Goal: Task Accomplishment & Management: Complete application form

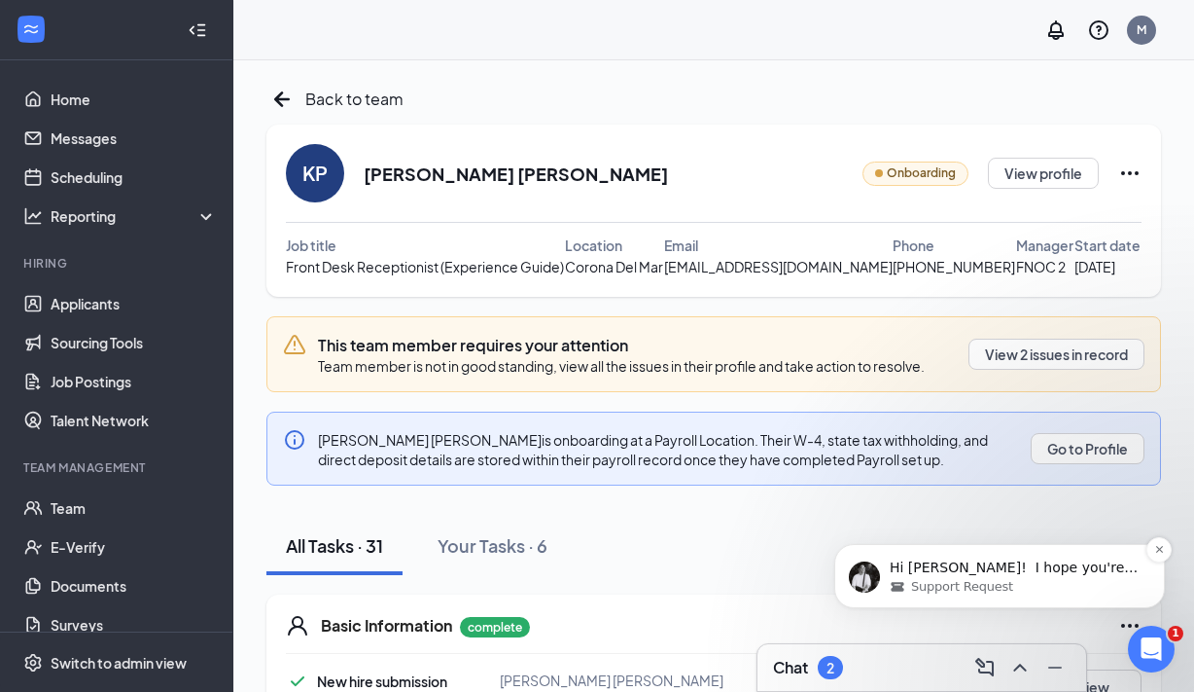
click at [973, 564] on p "Hi Malarie! ​﻿ I hope you're doing well. 😊 I just wanted to check in and see if…" at bounding box center [1015, 567] width 251 height 19
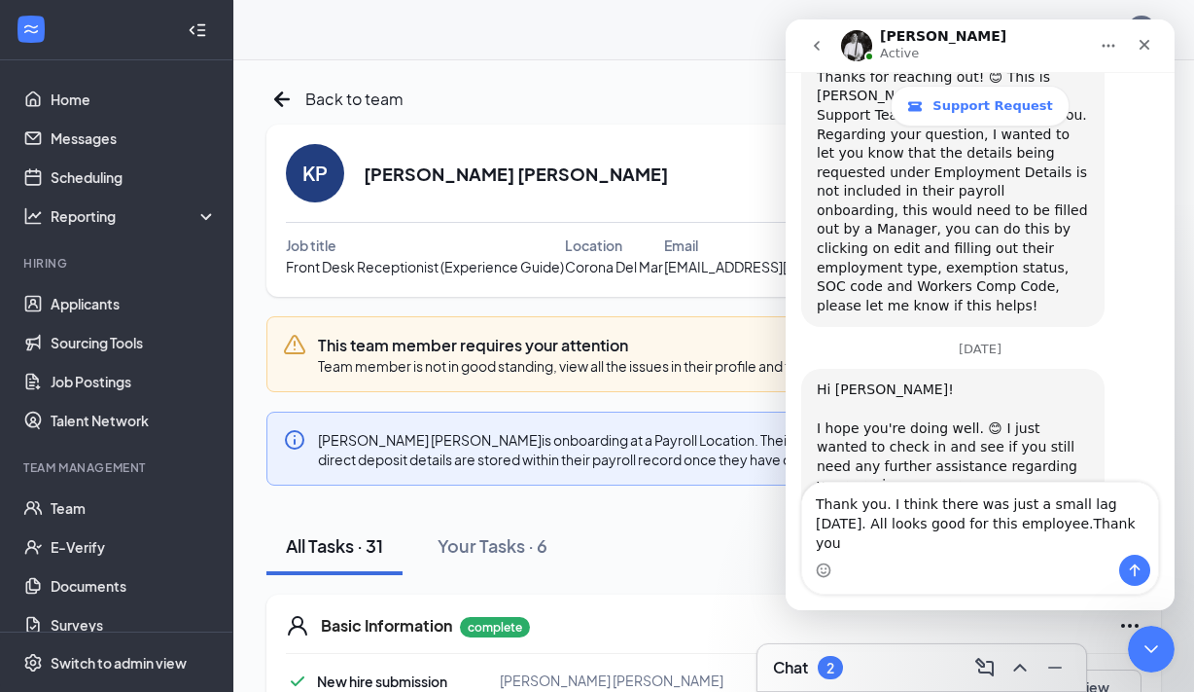
scroll to position [1604, 0]
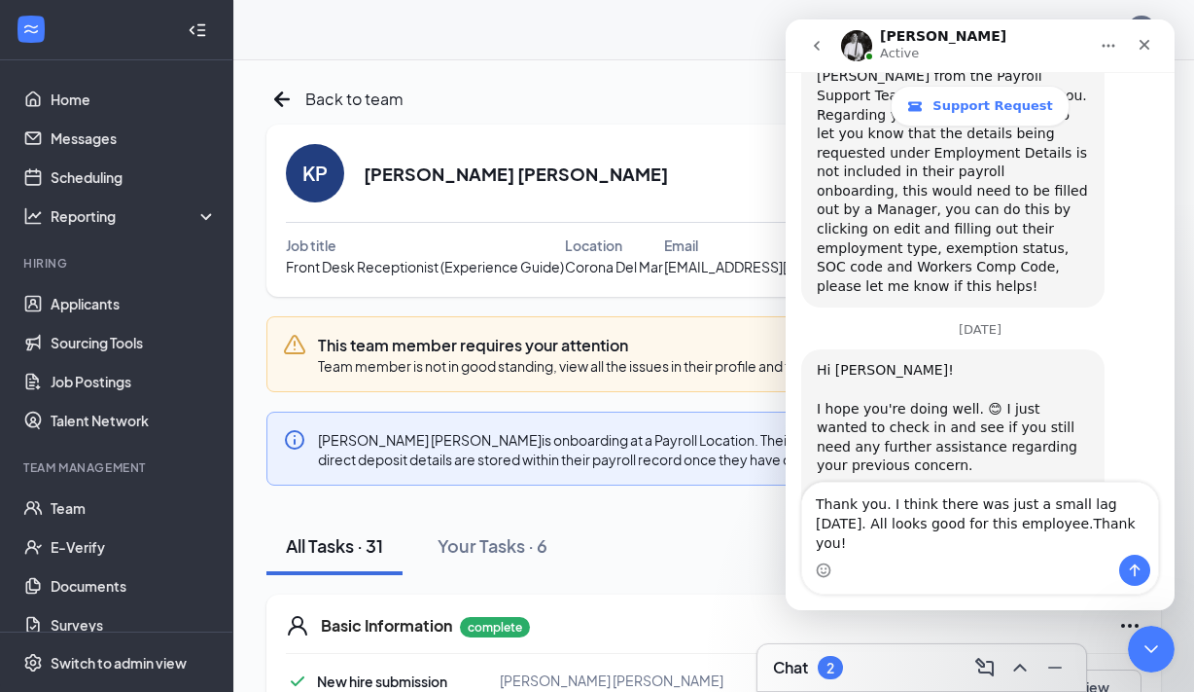
type textarea "Thank you. I think there was just a small lag yesterday. All looks good for thi…"
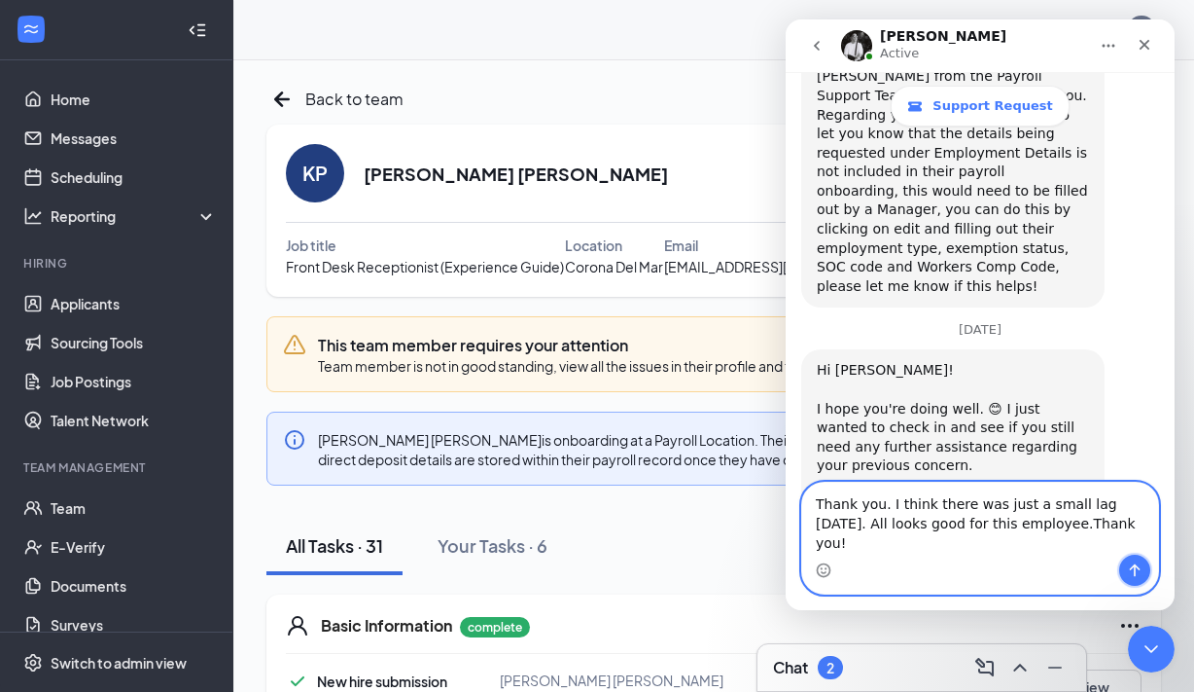
click at [1135, 560] on button "Send a message…" at bounding box center [1135, 569] width 31 height 31
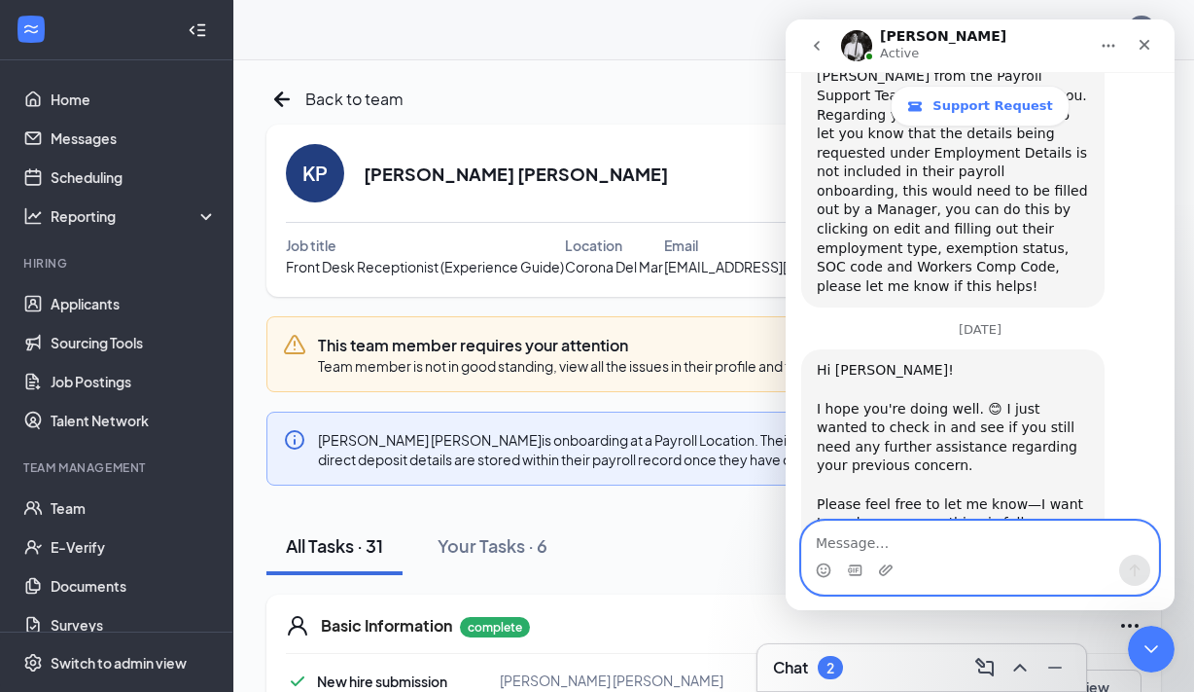
scroll to position [1659, 0]
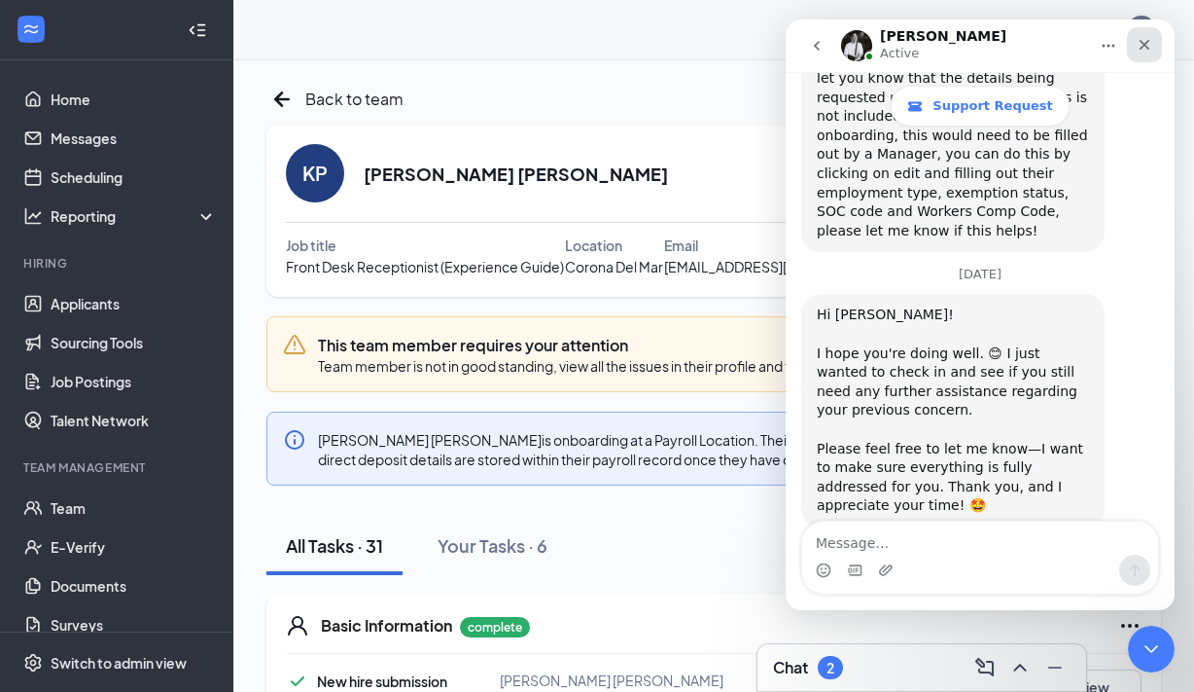
click at [1148, 31] on div "Close" at bounding box center [1144, 44] width 35 height 35
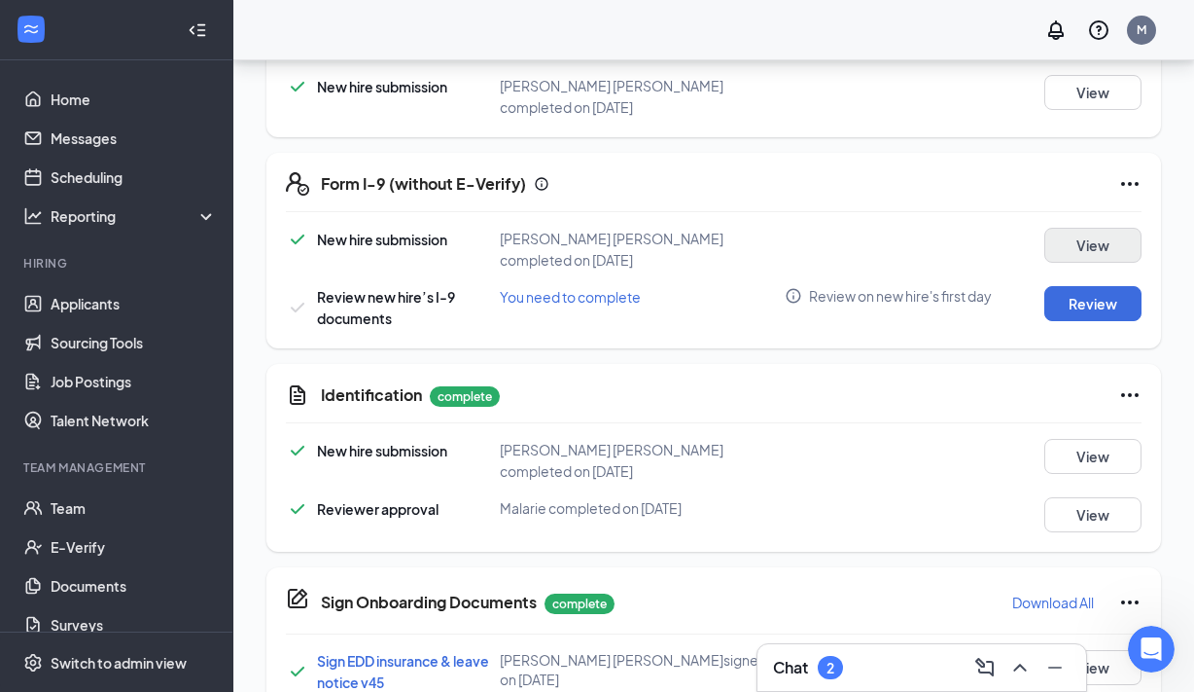
scroll to position [513, 0]
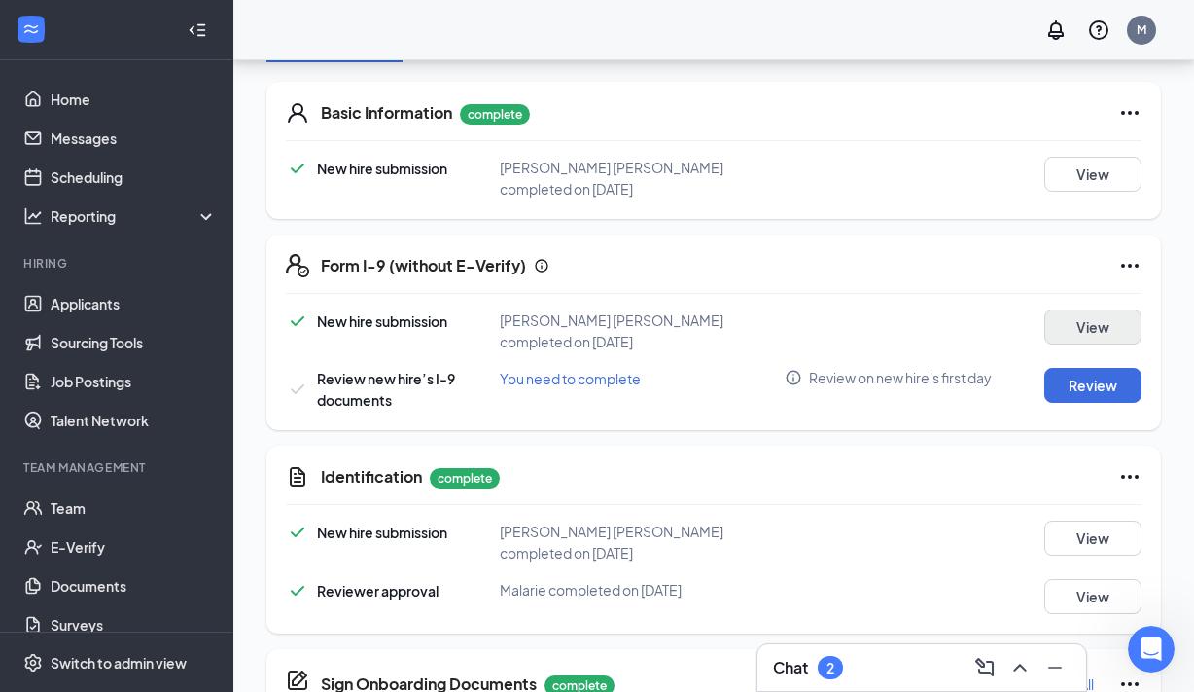
click at [1070, 300] on div "Form I-9 (without E-Verify) New hire submission Kady Phyllis Montano Phyllis co…" at bounding box center [714, 332] width 895 height 196
click at [1087, 377] on button "Review" at bounding box center [1093, 385] width 97 height 35
type input "08/25/2025"
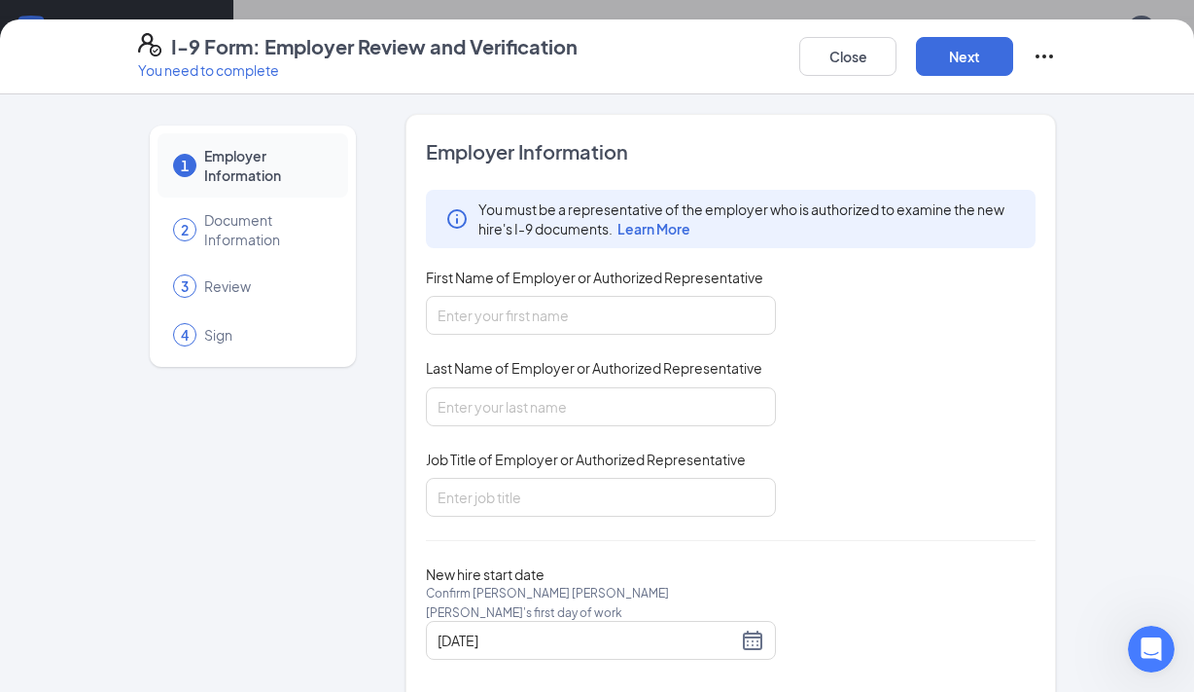
scroll to position [349, 0]
click at [530, 306] on input "First Name of Employer or Authorized Representative" at bounding box center [601, 315] width 350 height 39
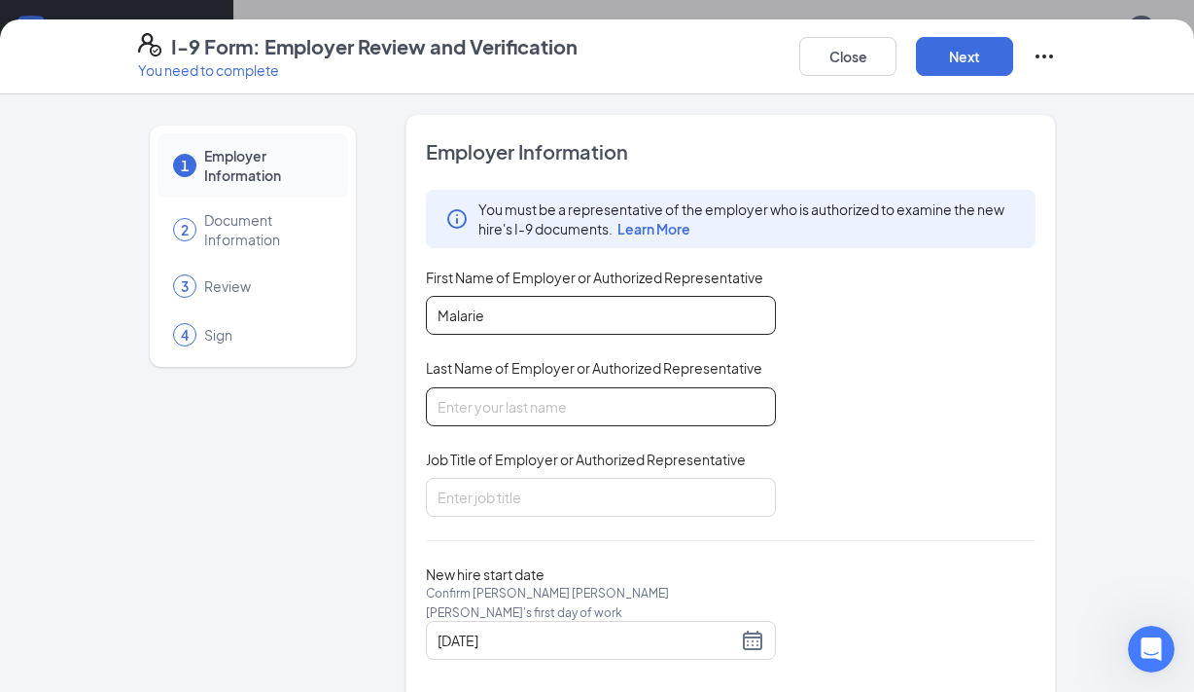
type input "Malarie"
click at [472, 399] on input "Last Name of Employer or Authorized Representative" at bounding box center [601, 406] width 350 height 39
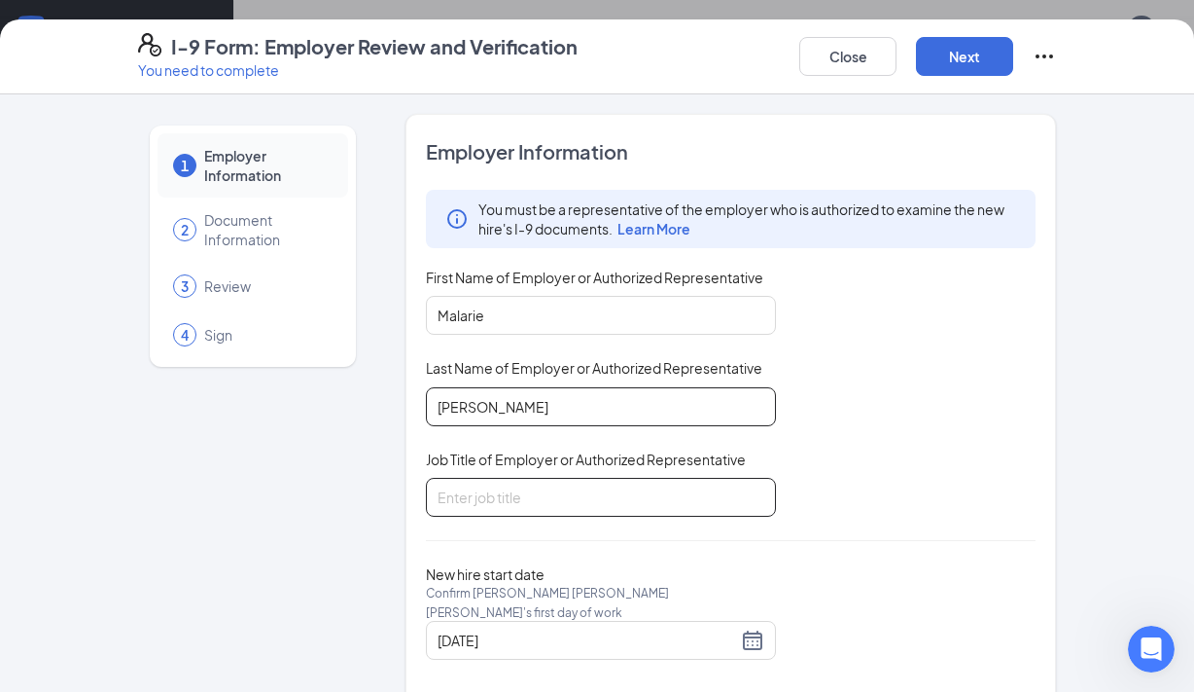
type input "Ortiz"
click at [490, 502] on input "Job Title of Employer or Authorized Representative" at bounding box center [601, 497] width 350 height 39
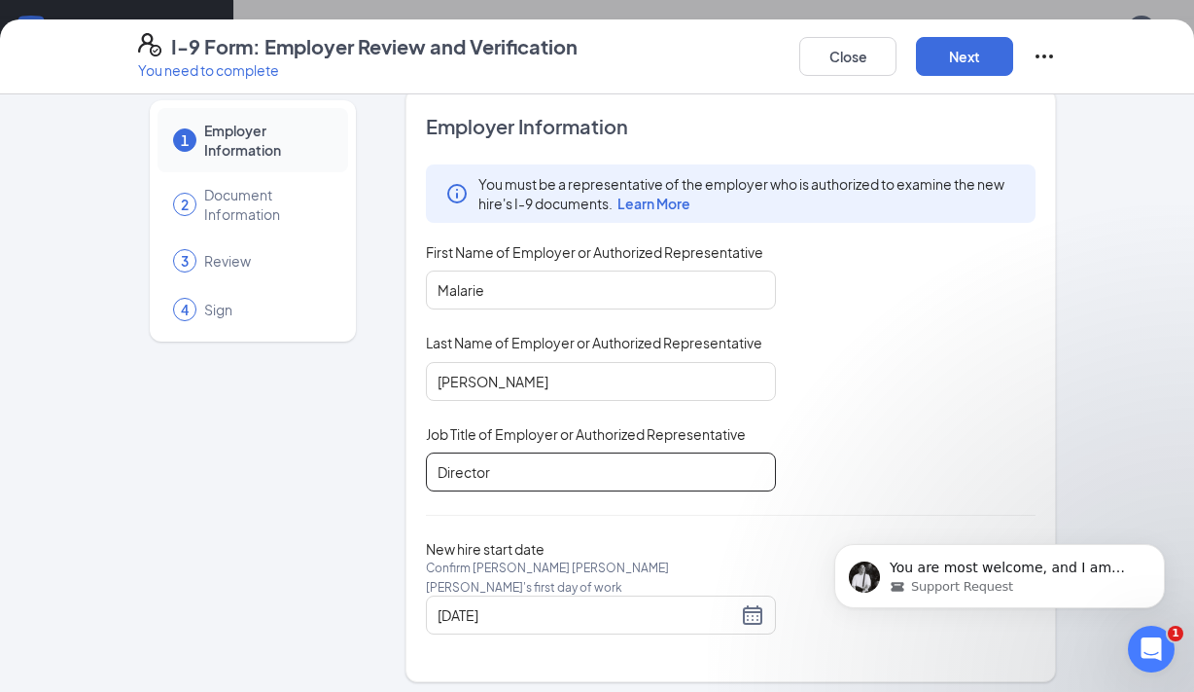
scroll to position [24, 0]
type input "Director"
click at [920, 596] on div "You are most welcome, and I am happy to be of assistance Malarie. Would you say…" at bounding box center [1000, 576] width 331 height 64
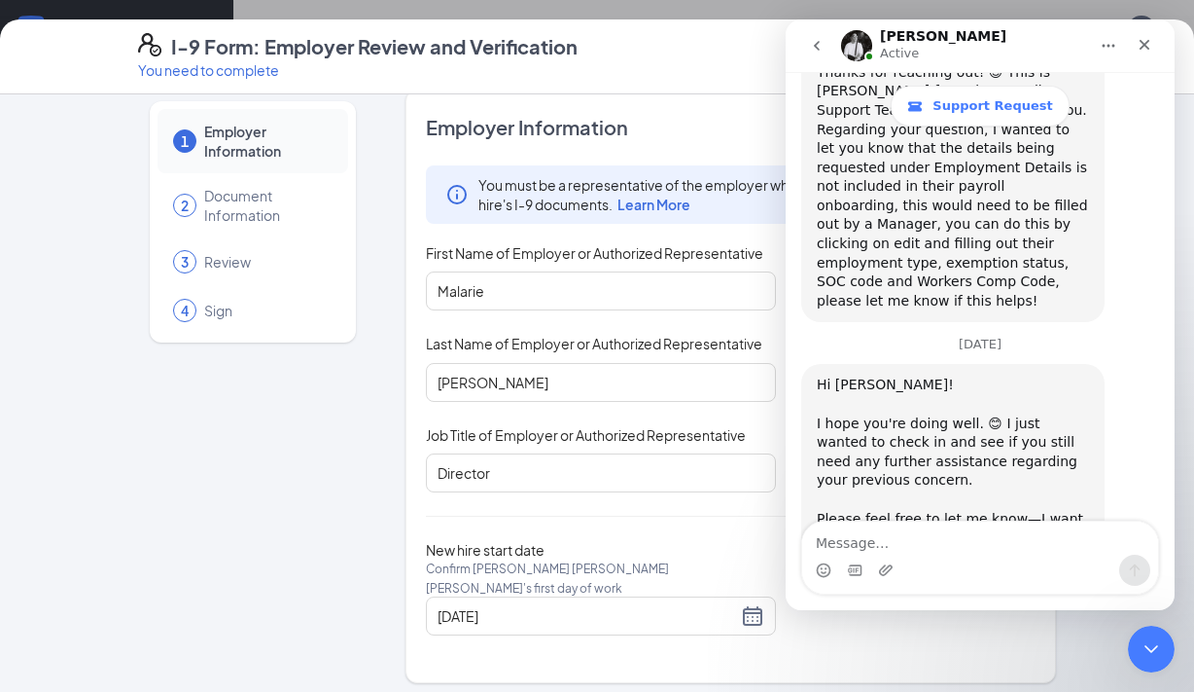
scroll to position [1841, 0]
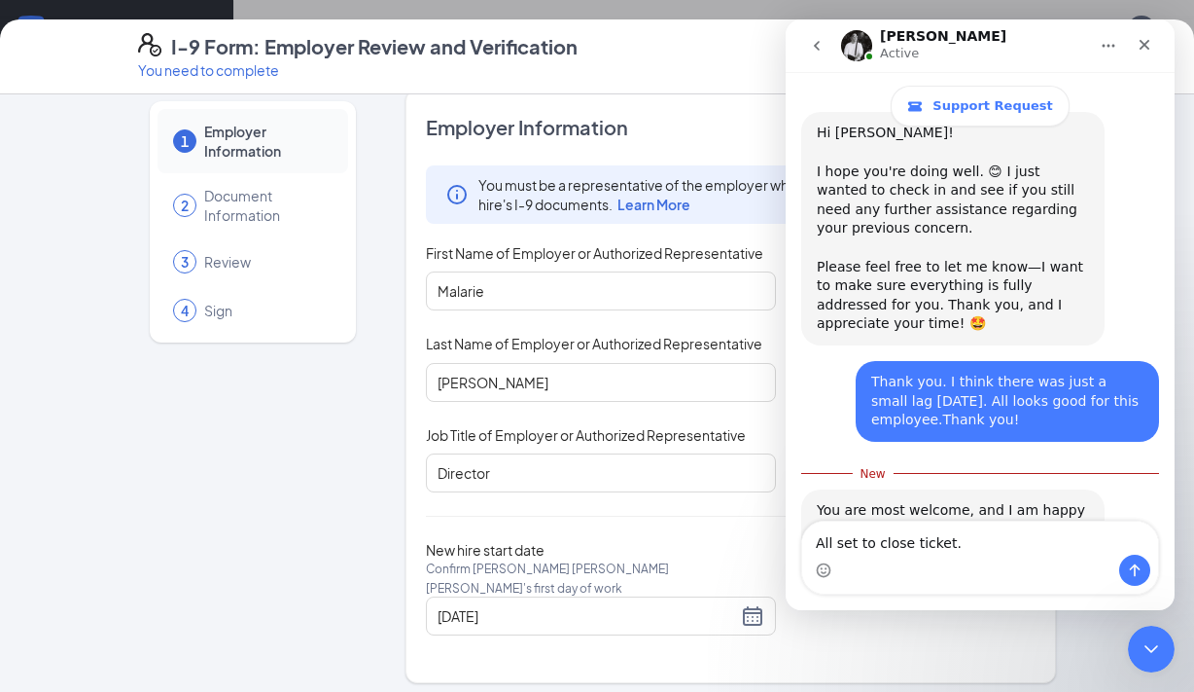
type textarea "All set to close ticket."
click at [1146, 556] on div "Intercom messenger" at bounding box center [1135, 569] width 31 height 31
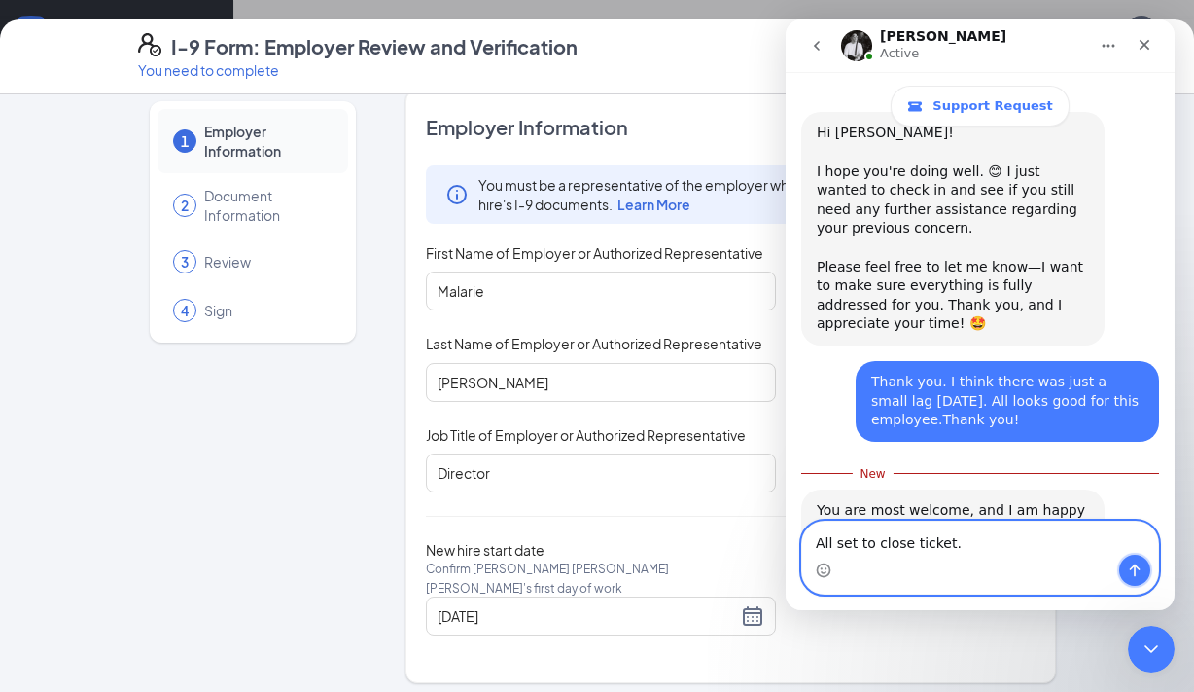
click at [1133, 565] on icon "Send a message…" at bounding box center [1135, 570] width 16 height 16
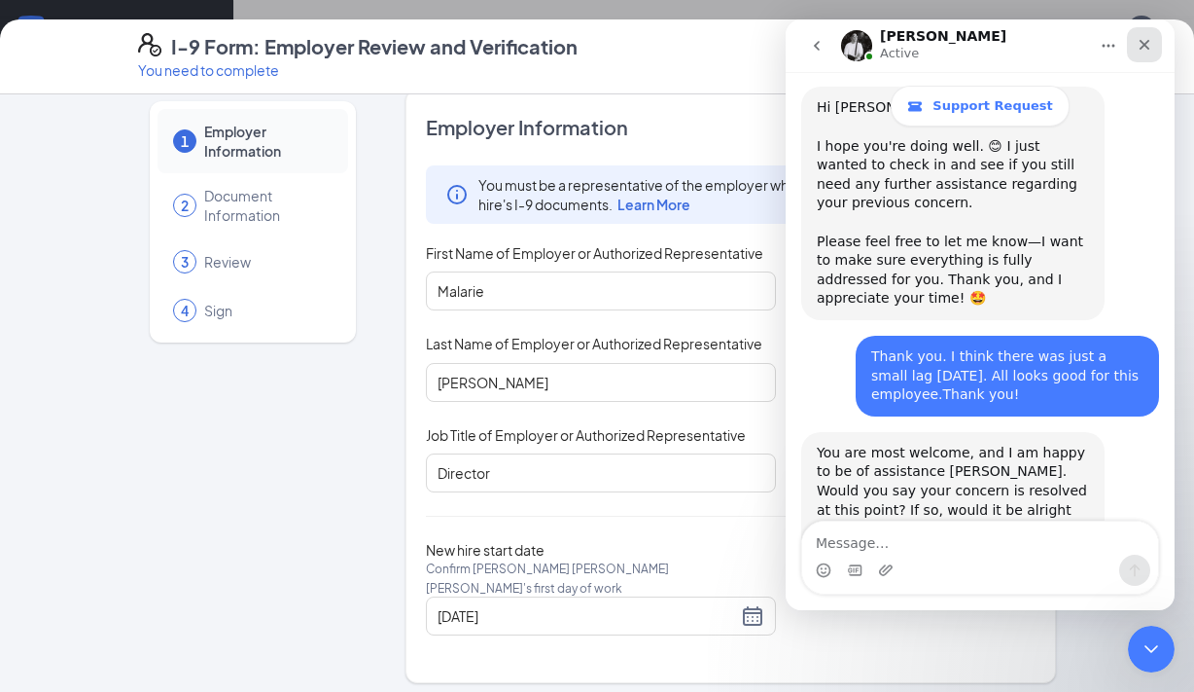
click at [1151, 42] on icon "Close" at bounding box center [1145, 45] width 16 height 16
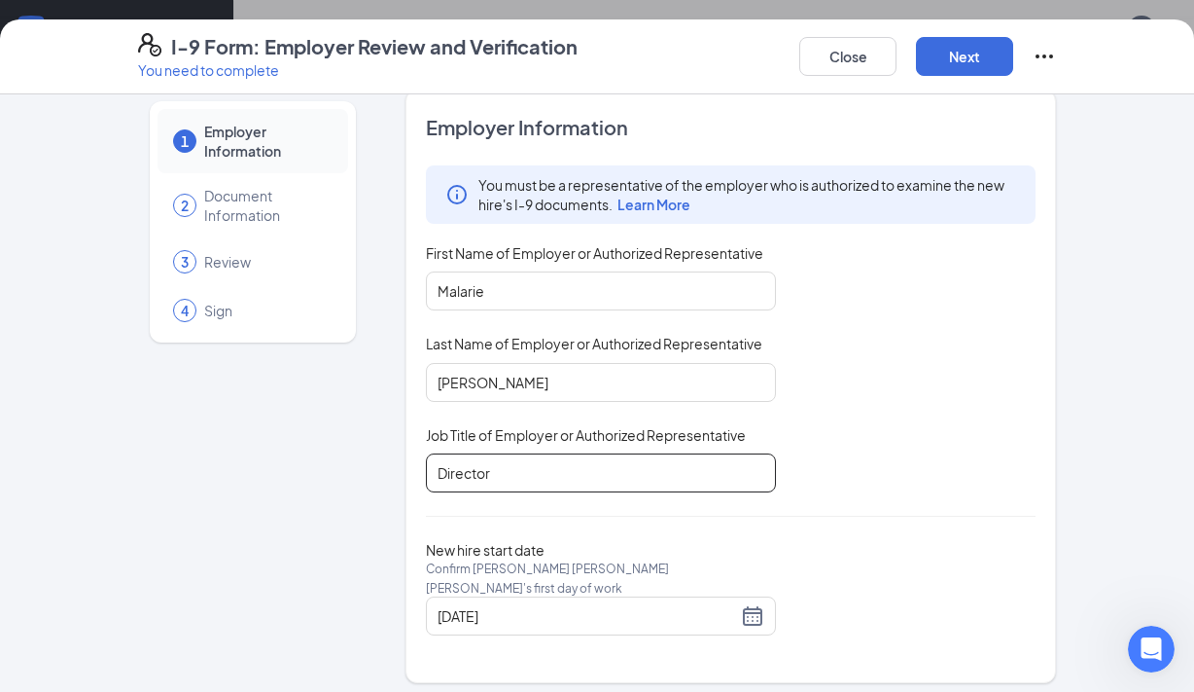
scroll to position [333, 0]
click at [925, 53] on button "Next" at bounding box center [964, 56] width 97 height 39
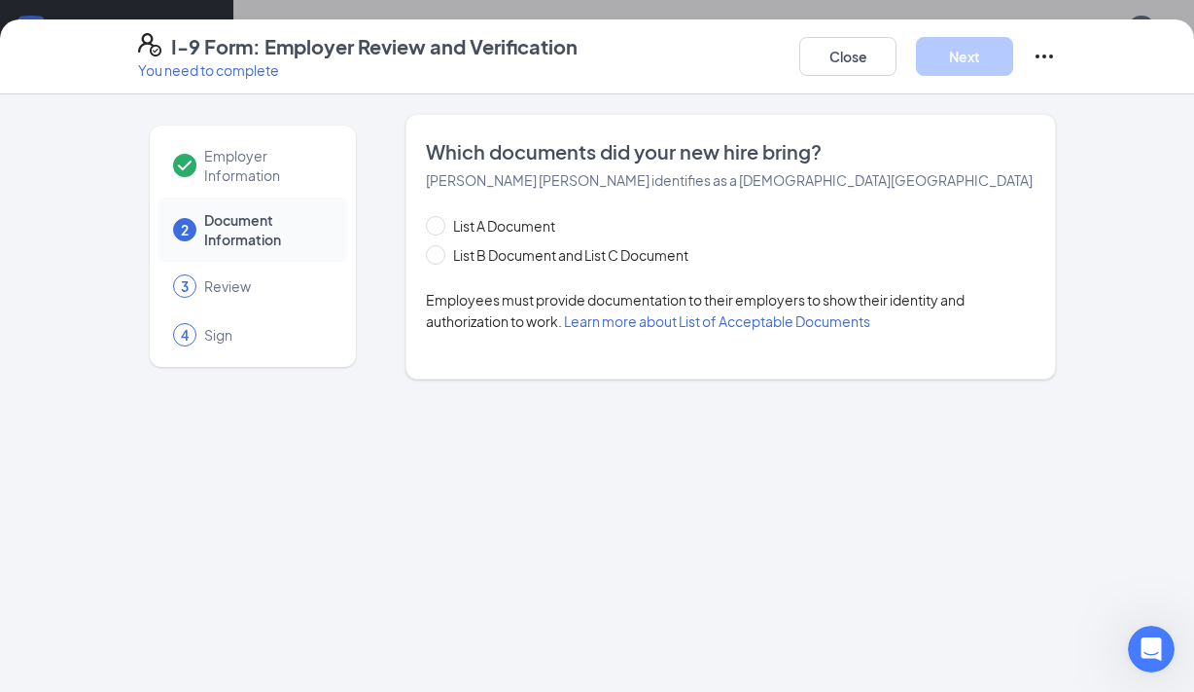
scroll to position [88, 0]
click at [437, 219] on input "List A Document" at bounding box center [433, 223] width 14 height 14
radio input "true"
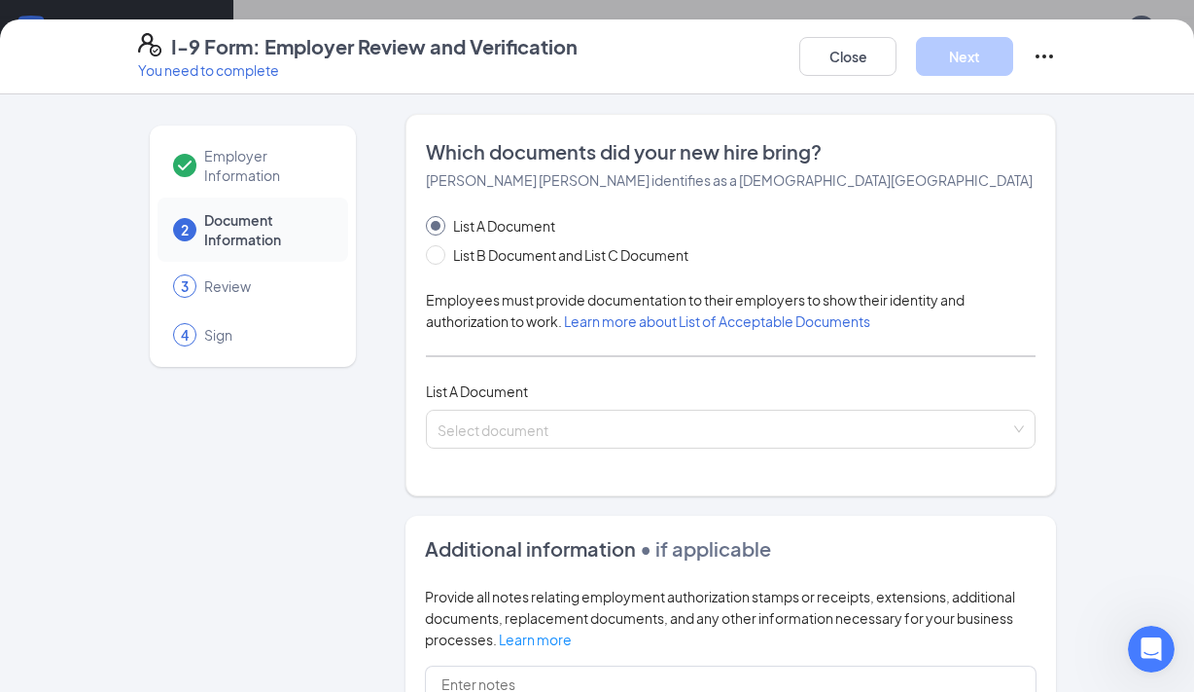
scroll to position [6, 0]
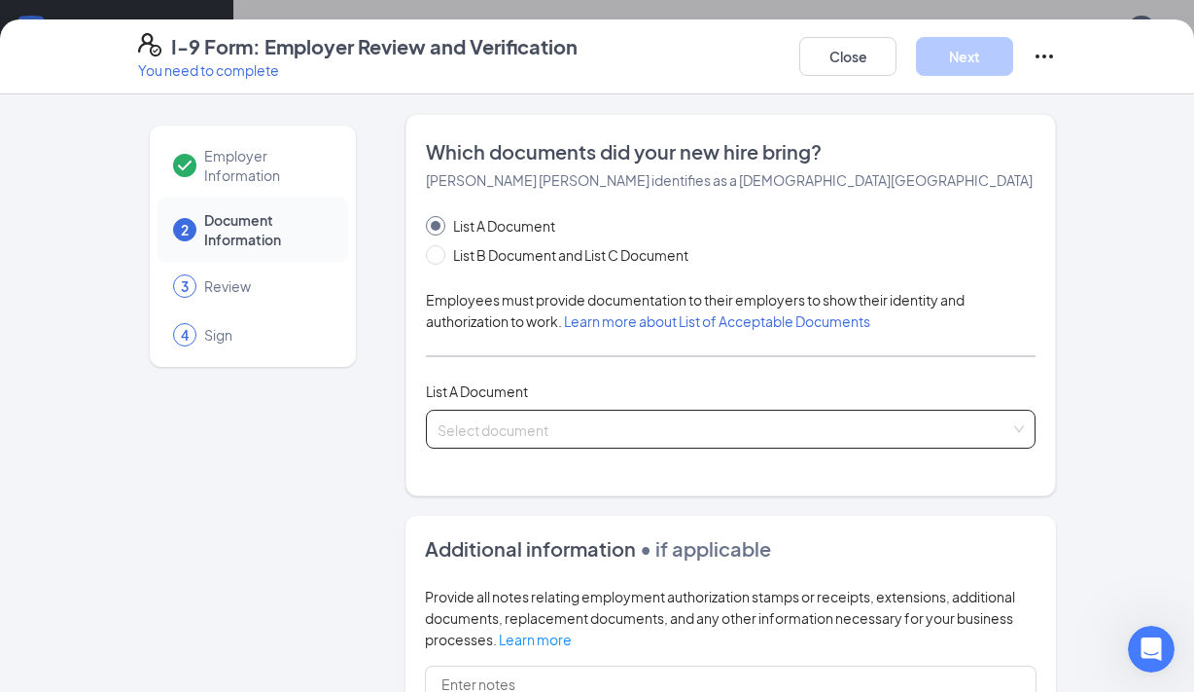
click at [499, 425] on input "search" at bounding box center [724, 424] width 573 height 29
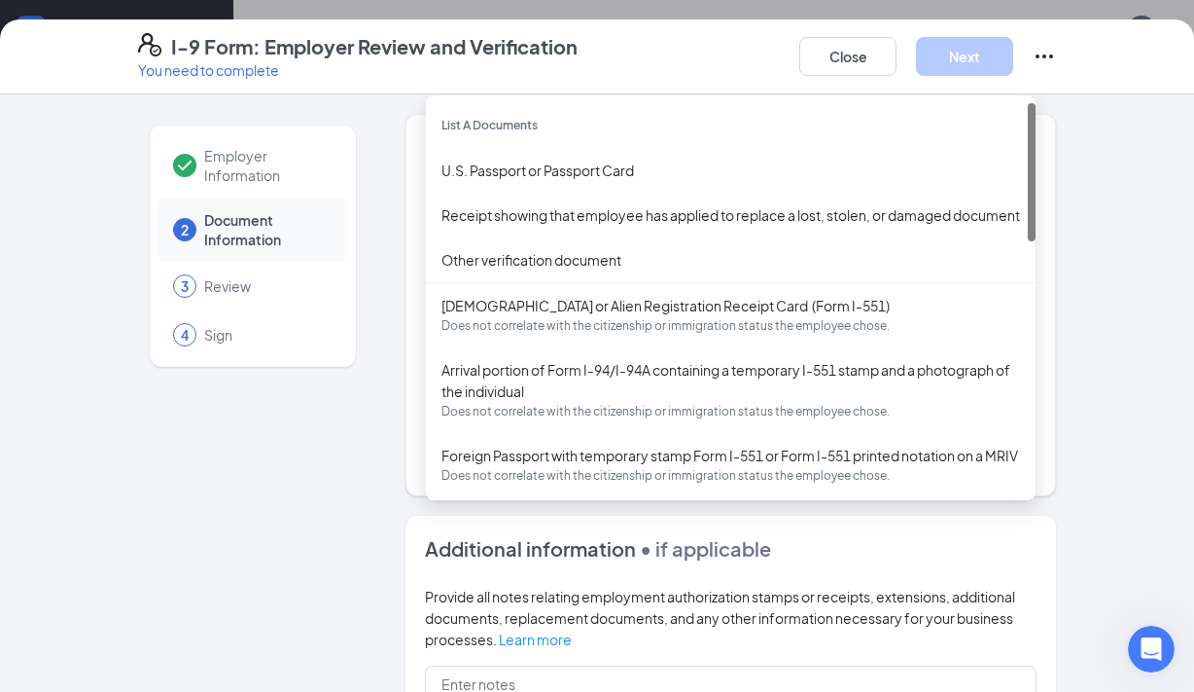
scroll to position [0, 0]
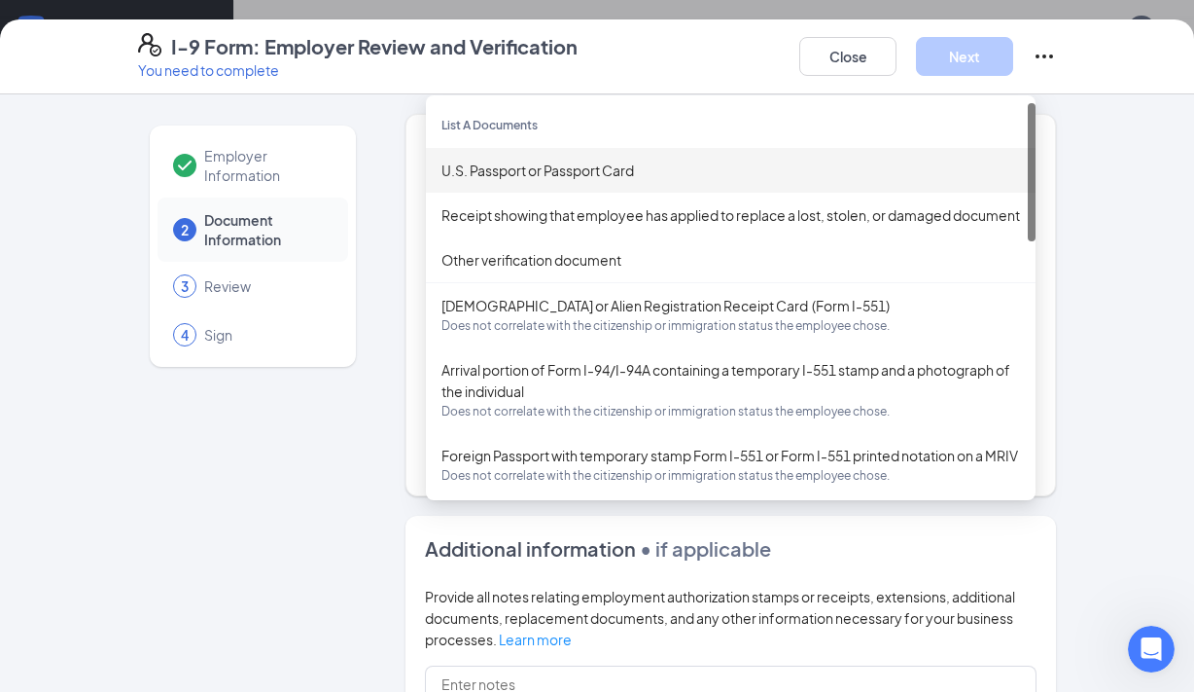
click at [514, 160] on div "U.S. Passport or Passport Card" at bounding box center [731, 170] width 579 height 21
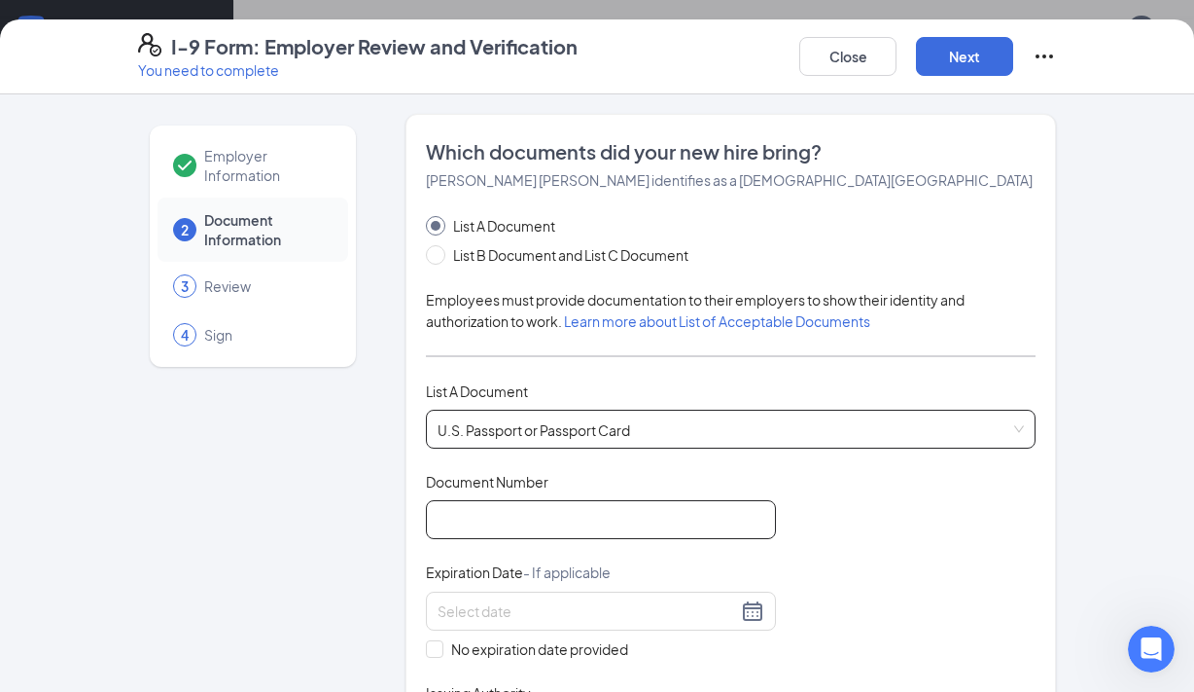
click at [509, 517] on input "Document Number" at bounding box center [601, 519] width 350 height 39
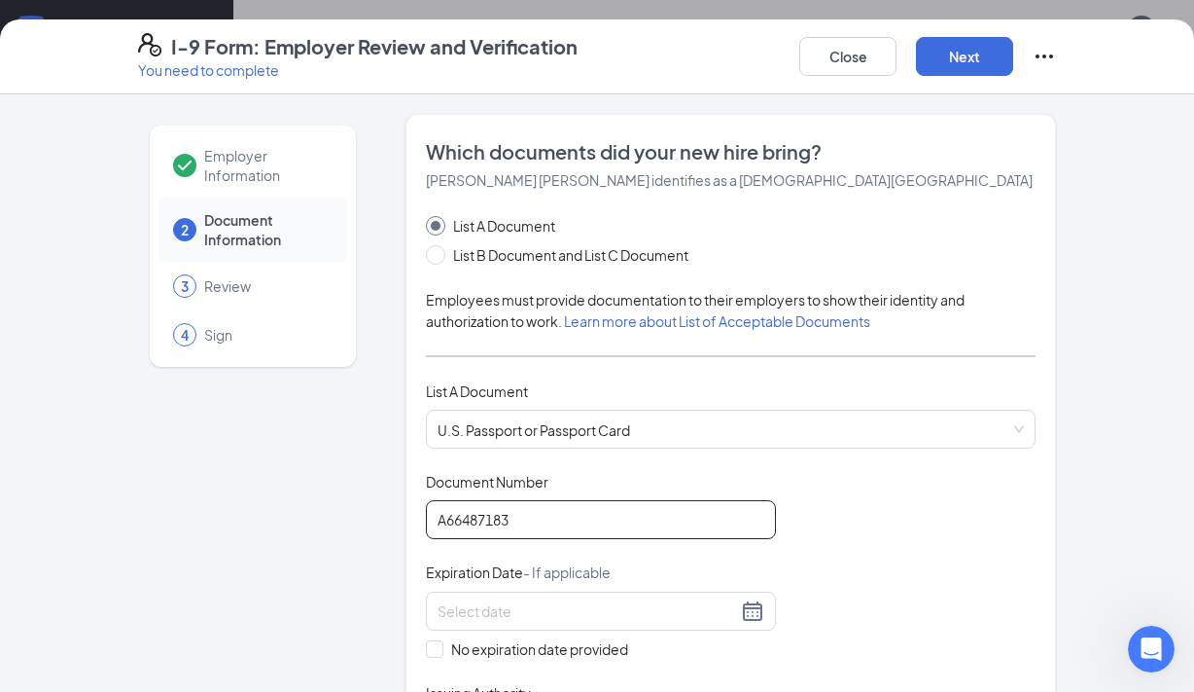
scroll to position [102, 0]
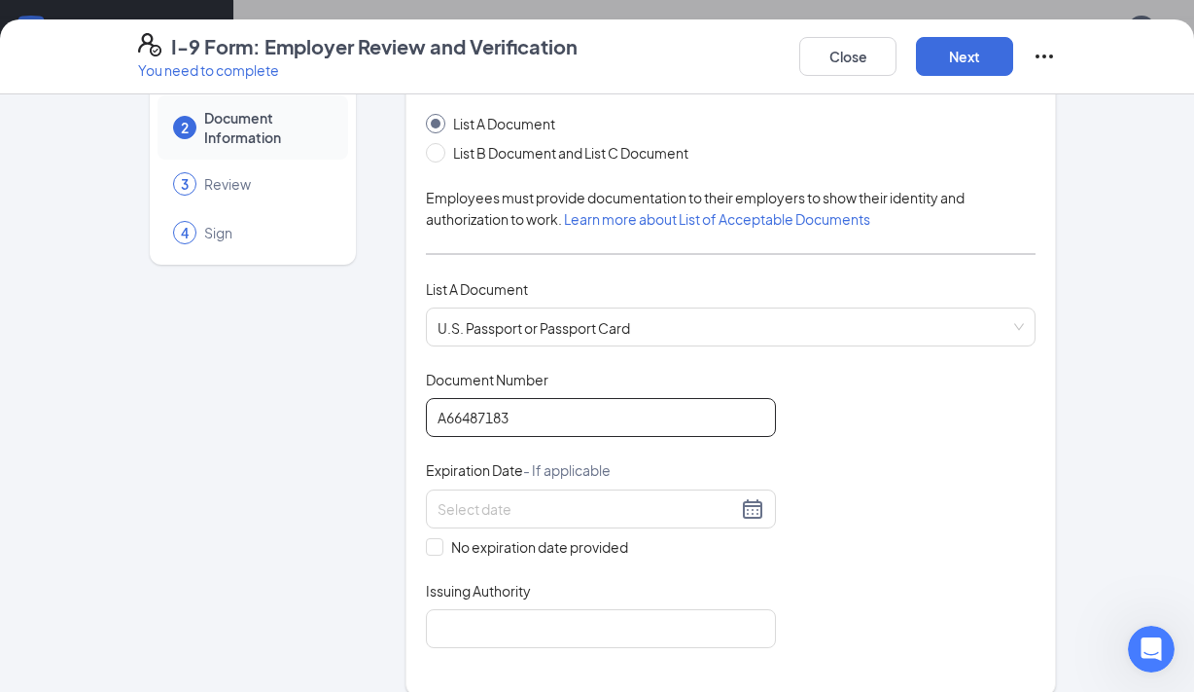
click at [451, 423] on input "A66487183" at bounding box center [601, 417] width 350 height 39
type input "A46487183"
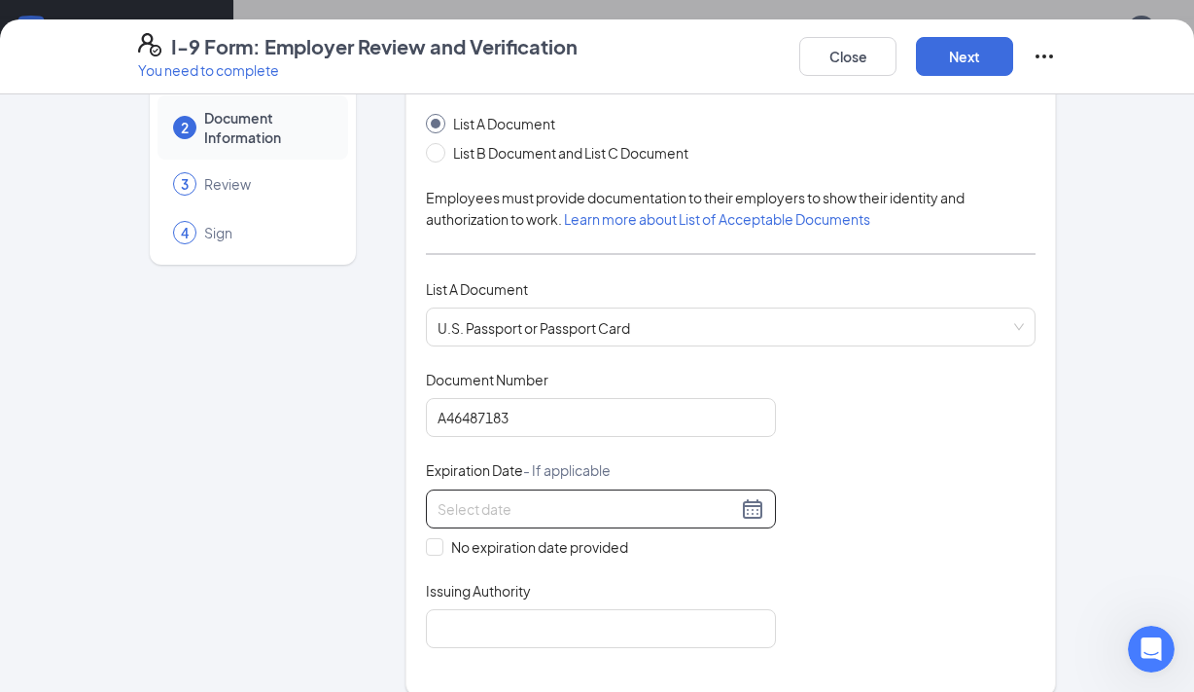
click at [625, 515] on input at bounding box center [588, 508] width 300 height 21
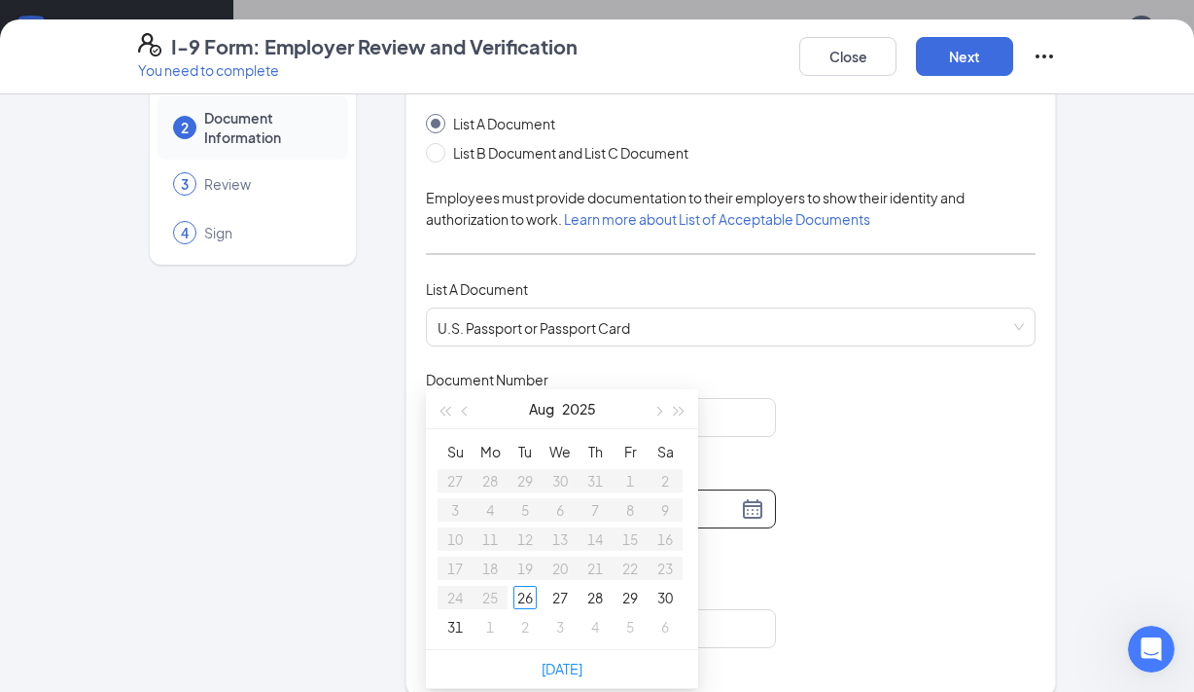
scroll to position [204, 0]
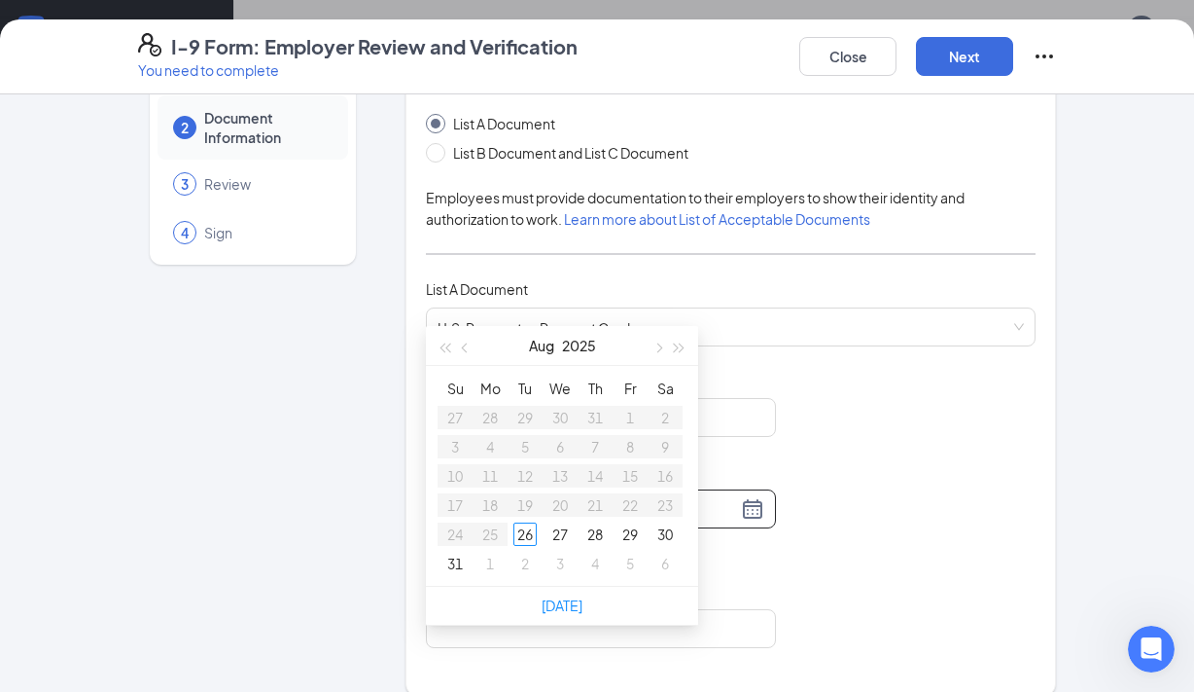
type input "08/29/2025"
click at [682, 347] on span "button" at bounding box center [680, 348] width 10 height 10
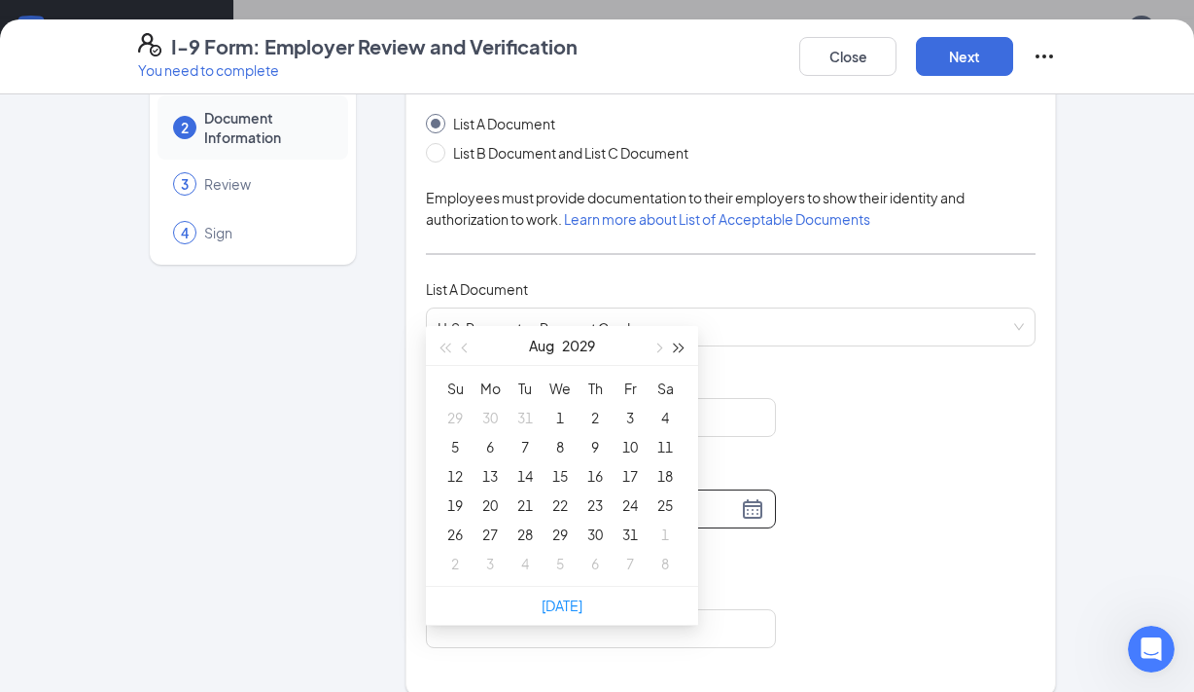
click at [682, 347] on span "button" at bounding box center [680, 348] width 10 height 10
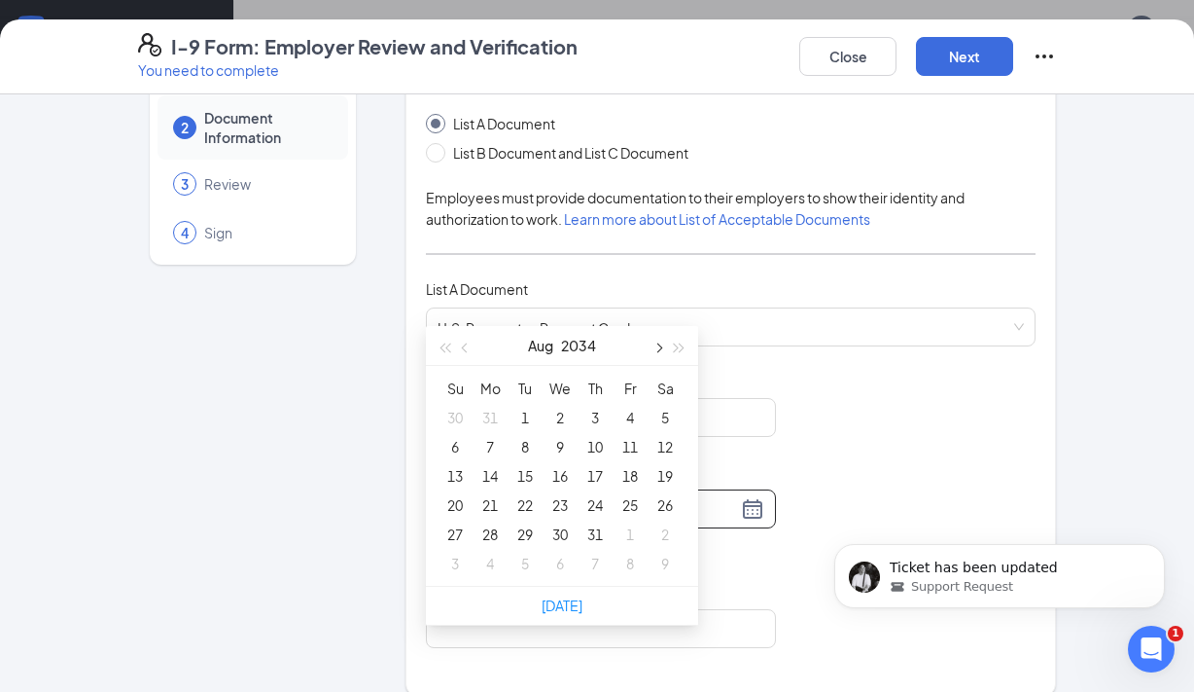
scroll to position [0, 0]
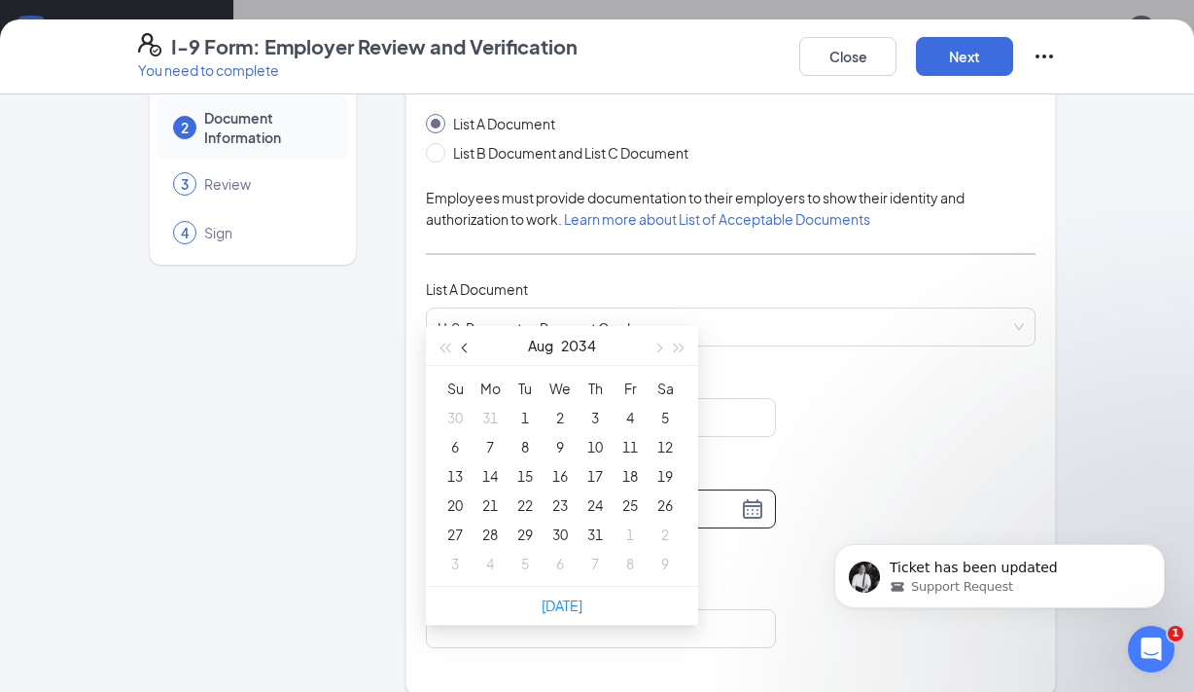
click at [462, 344] on button "button" at bounding box center [465, 345] width 21 height 39
click at [653, 346] on button "button" at bounding box center [657, 345] width 21 height 39
type input "07/08/2034"
type input "07/07/2034"
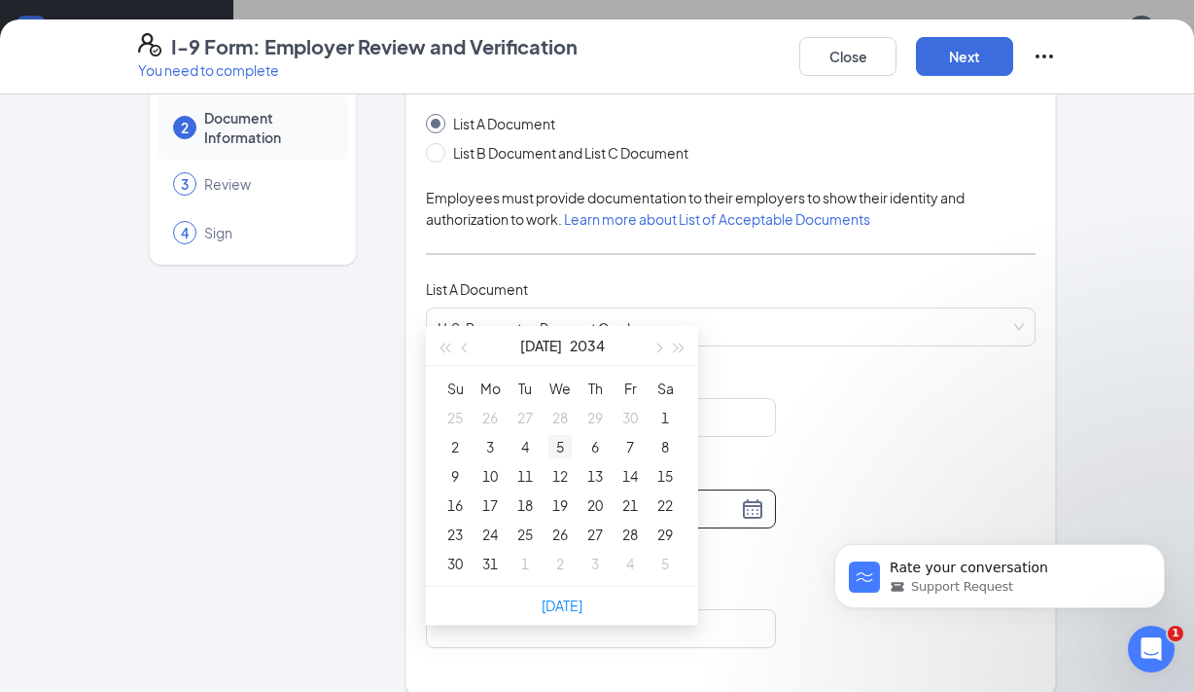
type input "07/05/2034"
type input "07/10/2034"
type input "07/09/2034"
click at [452, 473] on div "9" at bounding box center [455, 475] width 23 height 23
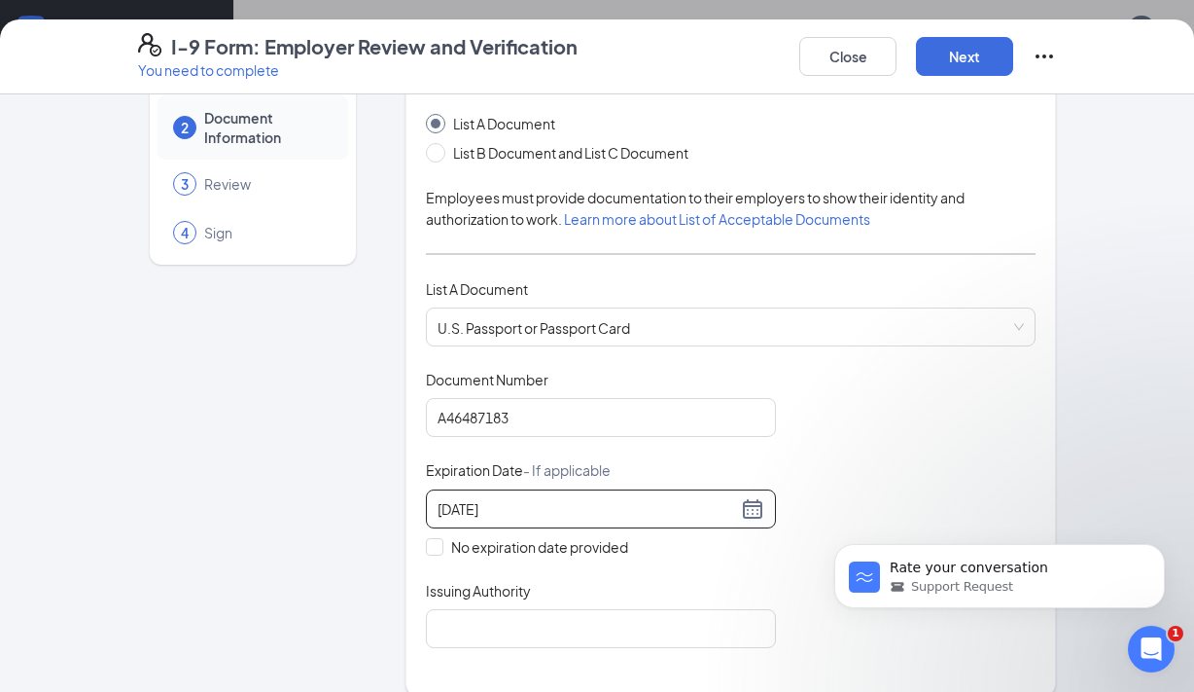
click at [805, 430] on div "Document Title U.S. Passport or Passport Card Document Number A46487183 Expirat…" at bounding box center [731, 509] width 610 height 278
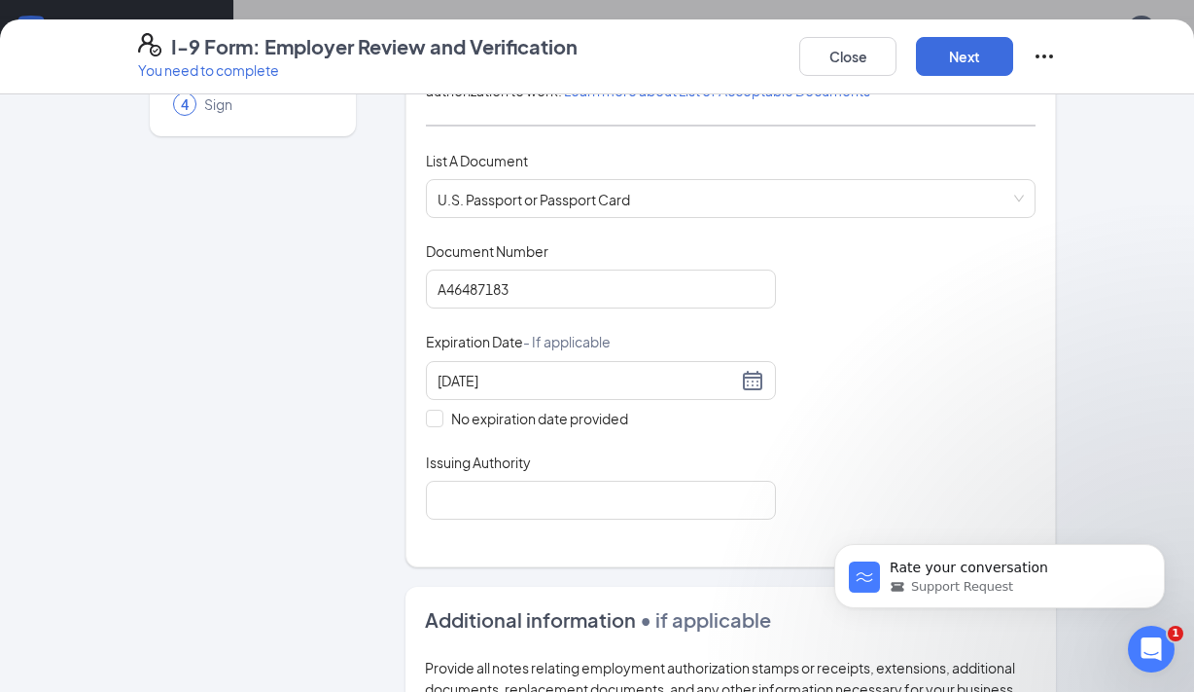
scroll to position [296, 0]
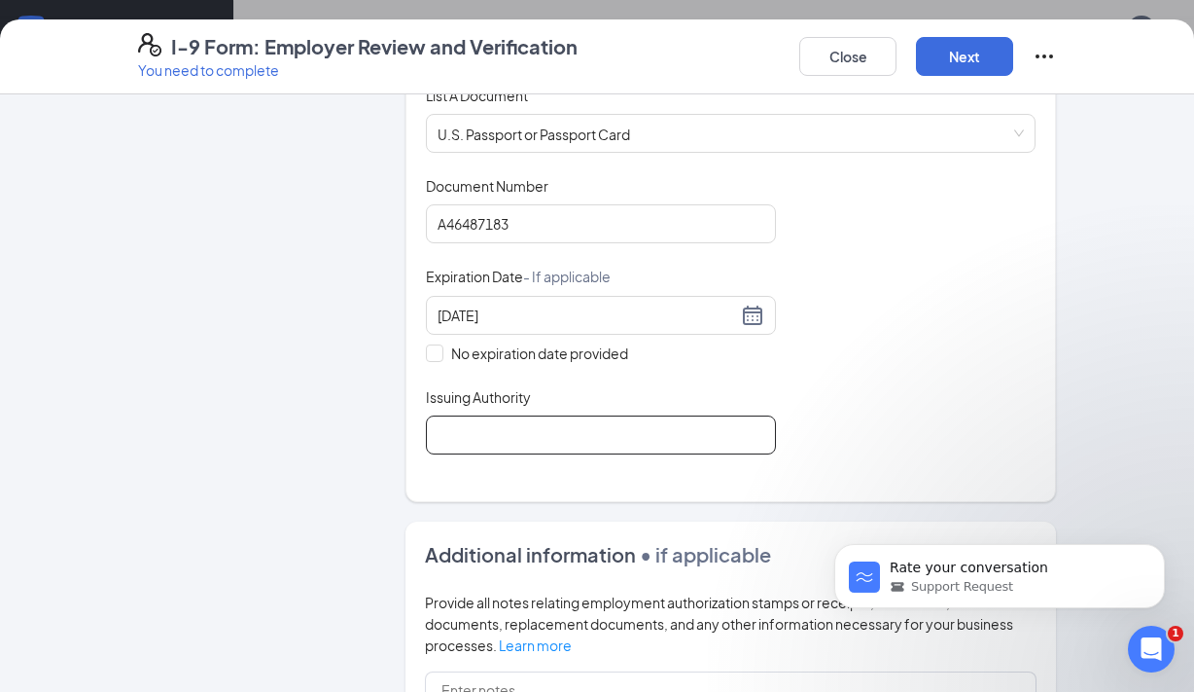
click at [664, 449] on input "Issuing Authority" at bounding box center [601, 434] width 350 height 39
type input "US Dept. of State"
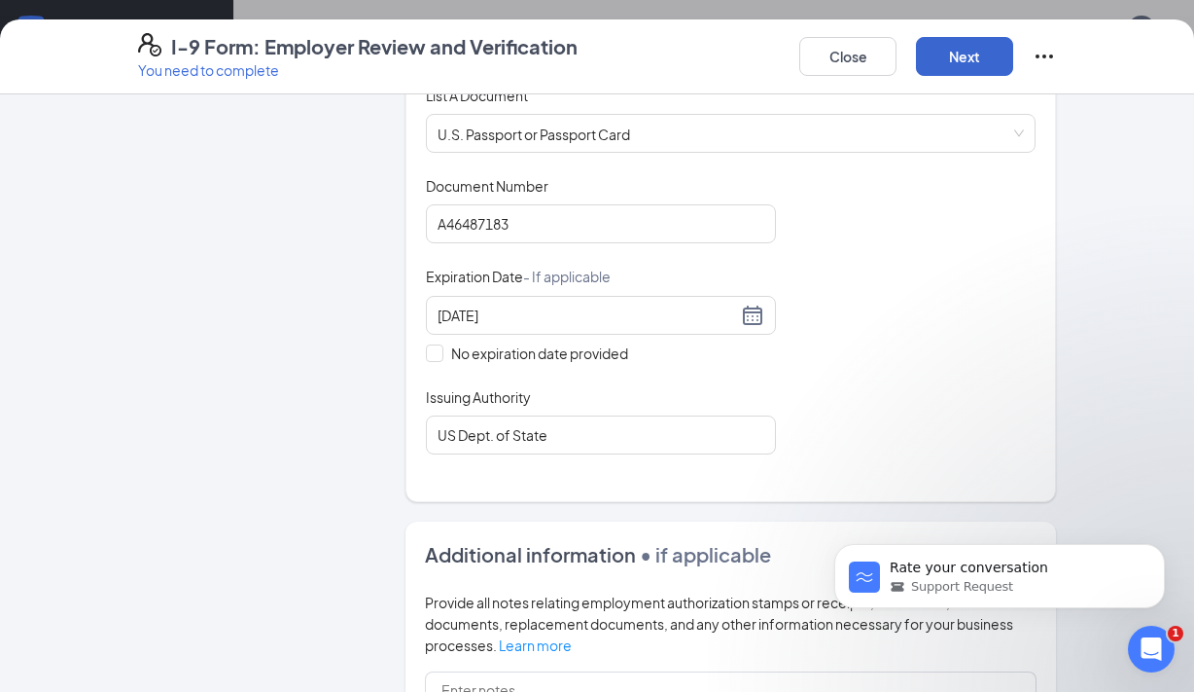
click at [949, 56] on button "Next" at bounding box center [964, 56] width 97 height 39
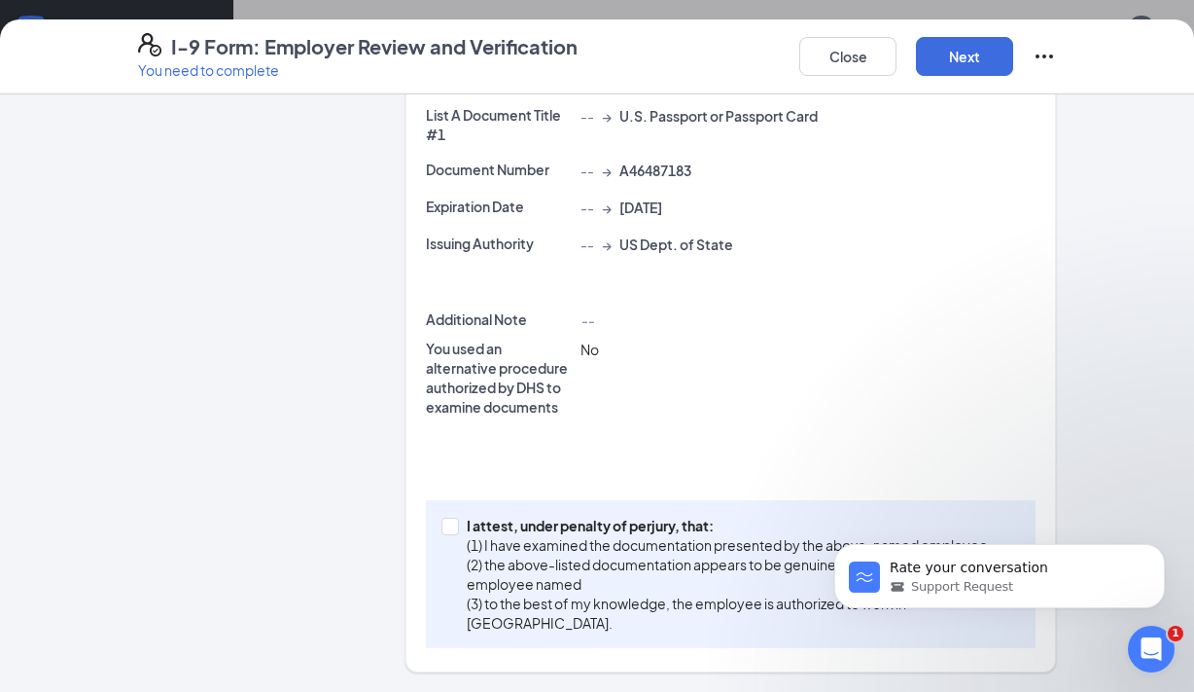
scroll to position [426, 0]
click at [453, 524] on input "I attest, under penalty of perjury, that: (1) I have examined the documentation…" at bounding box center [449, 525] width 14 height 14
checkbox input "true"
click at [952, 55] on button "Next" at bounding box center [964, 56] width 97 height 39
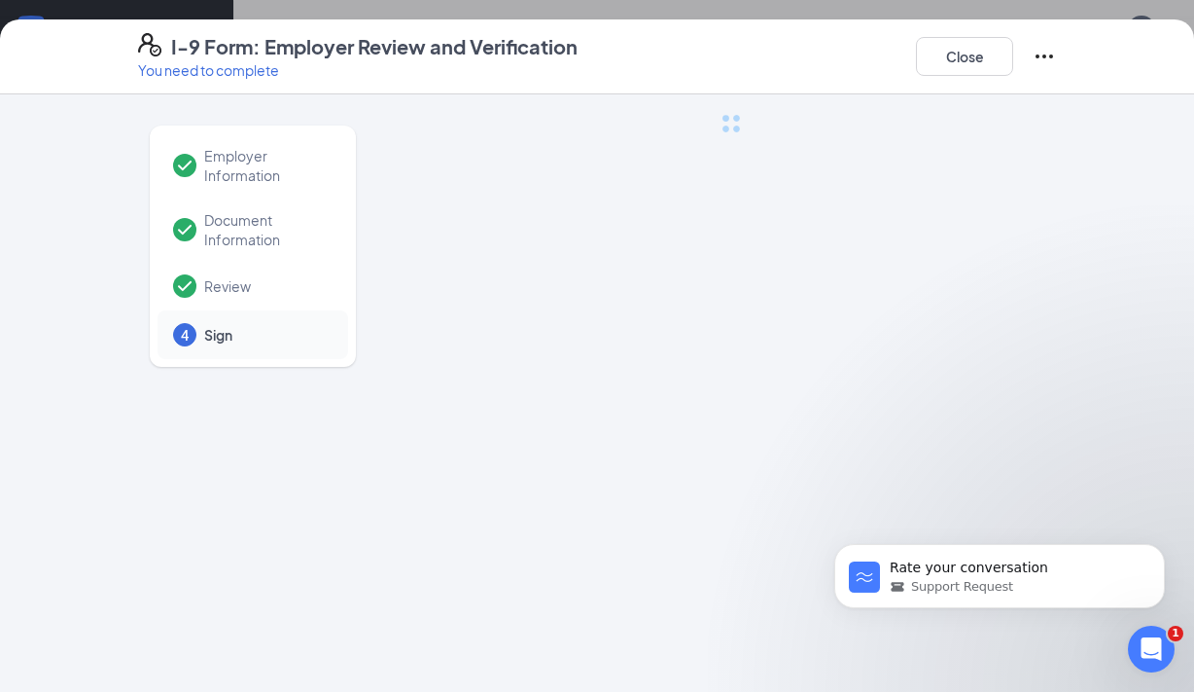
scroll to position [0, 0]
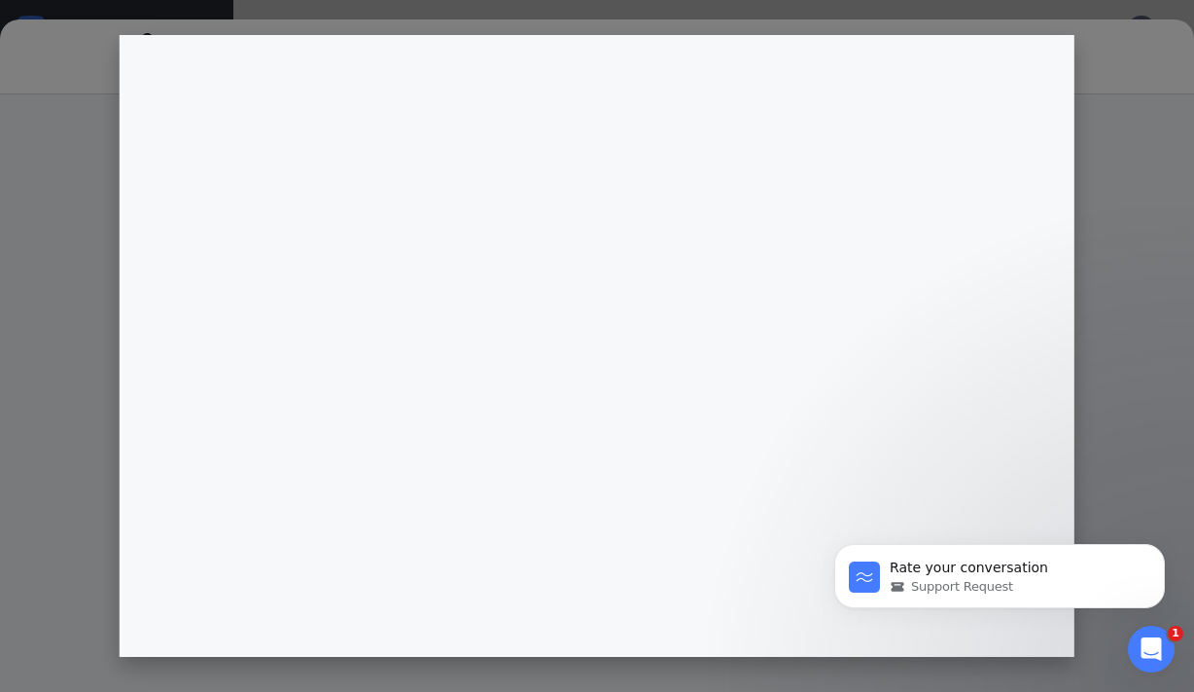
click at [871, 535] on body "Rate your conversation Support Request" at bounding box center [1000, 571] width 374 height 121
click at [1162, 638] on div "Open Intercom Messenger" at bounding box center [1149, 646] width 64 height 64
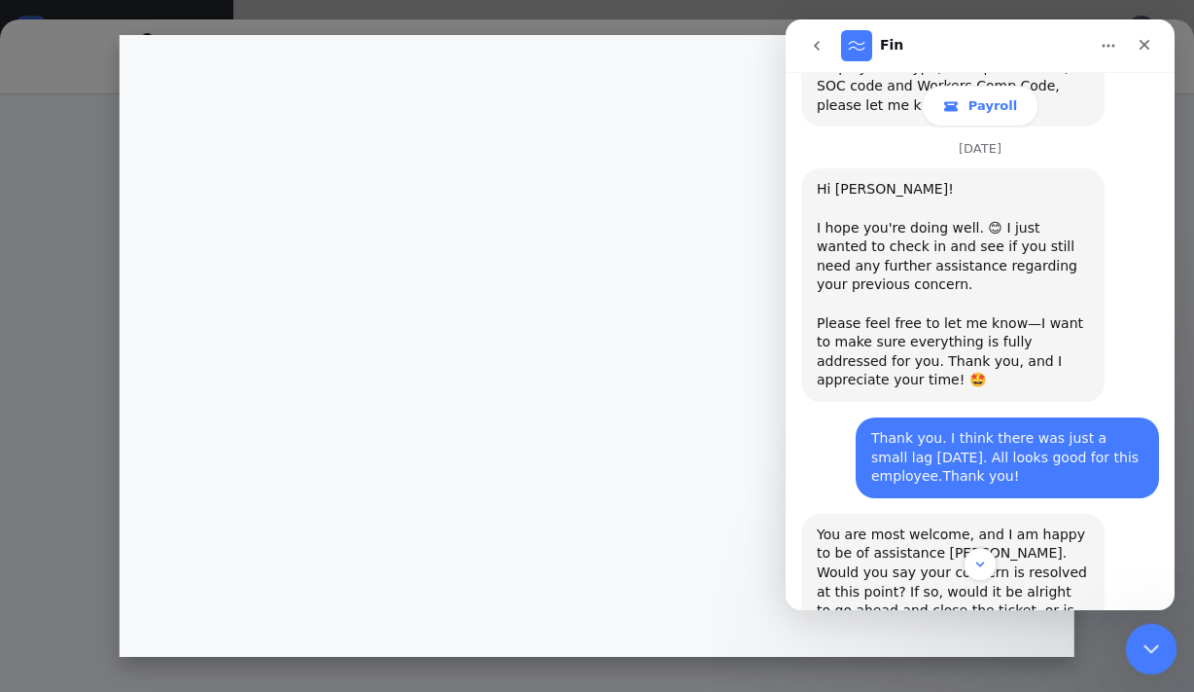
scroll to position [2267, 0]
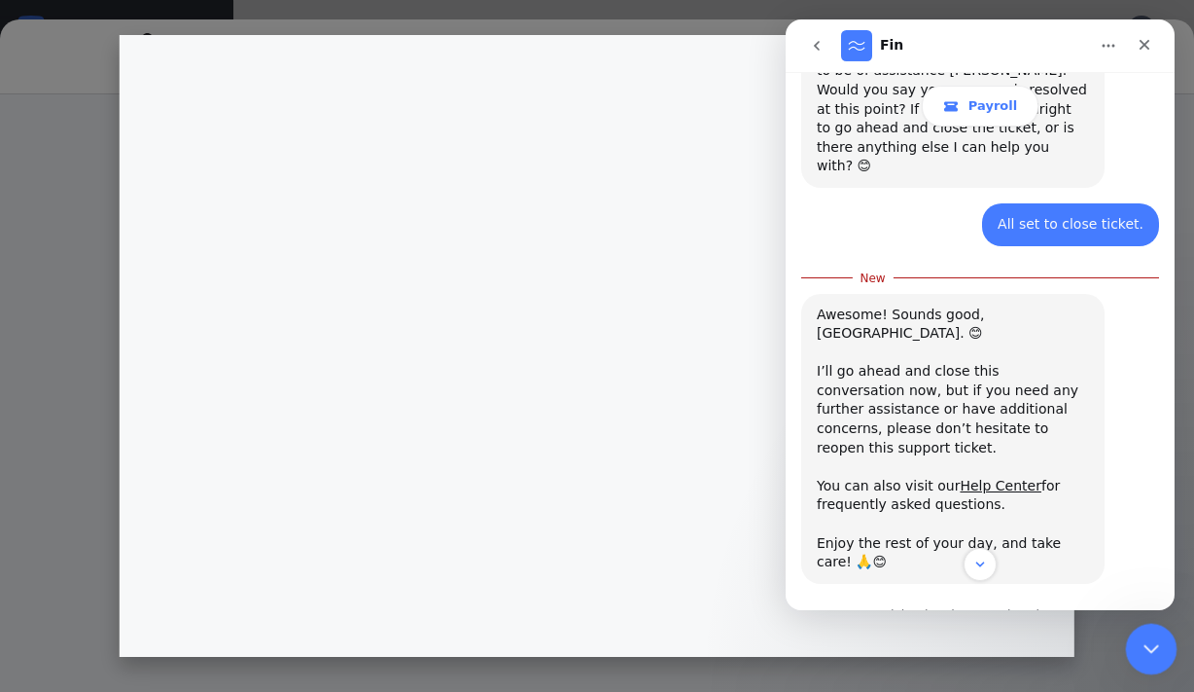
click at [1162, 639] on div "Close Intercom Messenger" at bounding box center [1148, 646] width 47 height 47
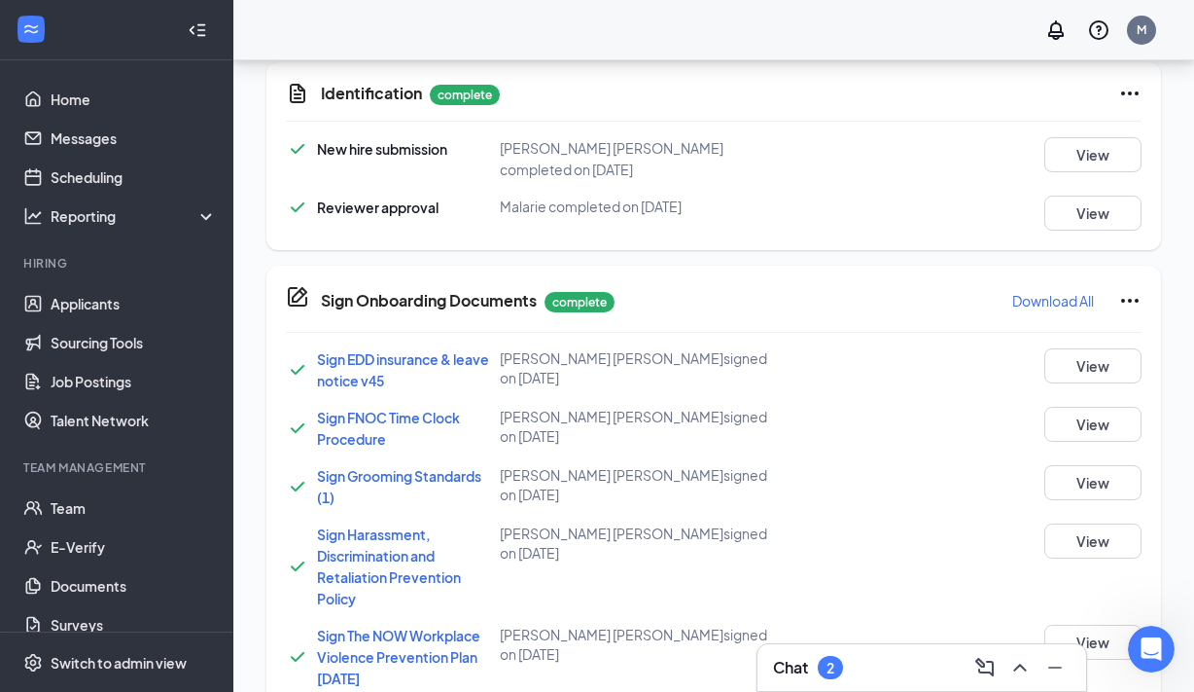
scroll to position [955, 0]
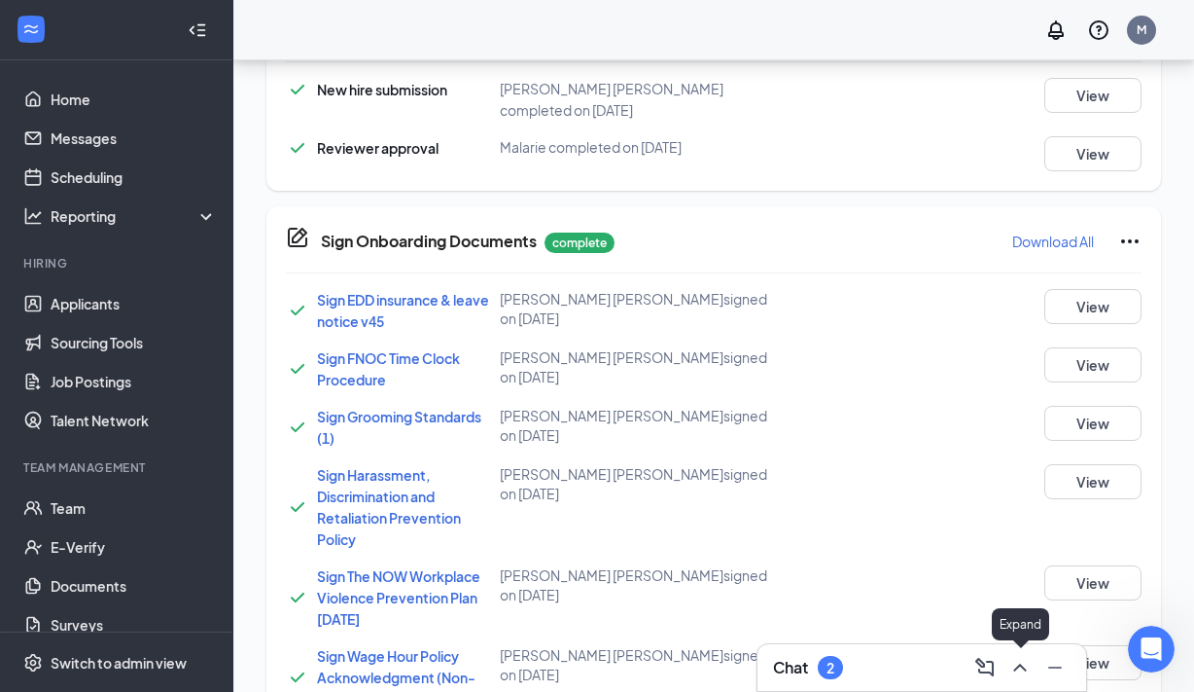
click at [1021, 655] on button at bounding box center [1020, 667] width 31 height 31
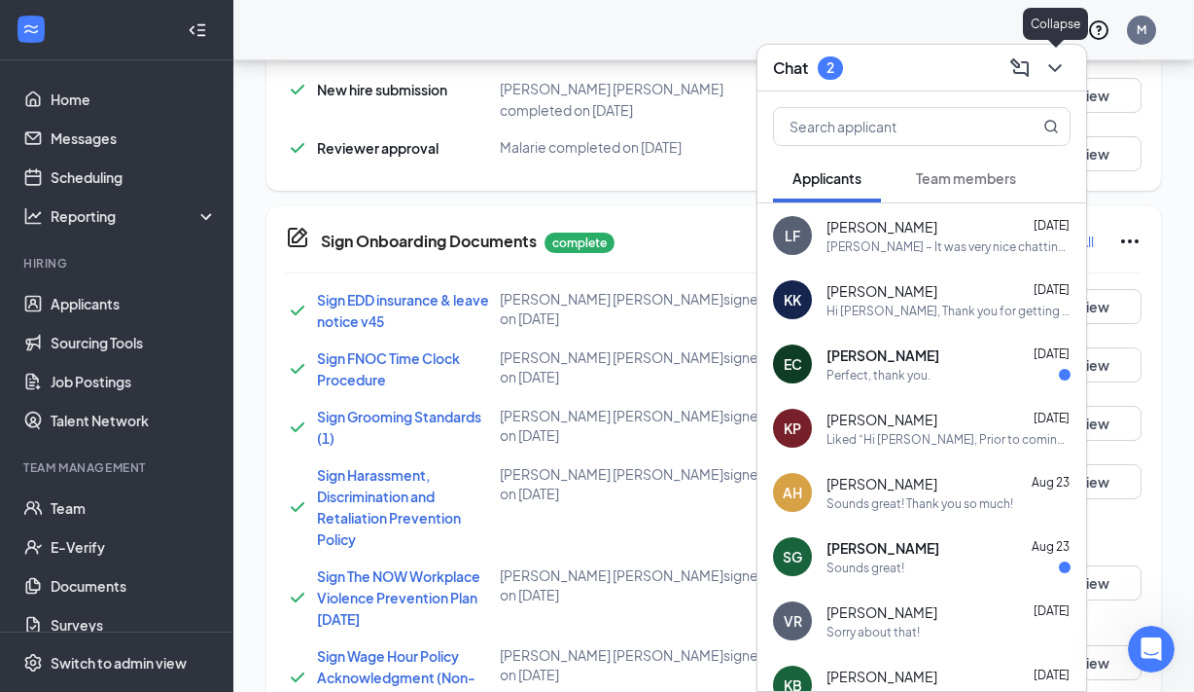
click at [1053, 73] on icon "ChevronDown" at bounding box center [1055, 67] width 23 height 23
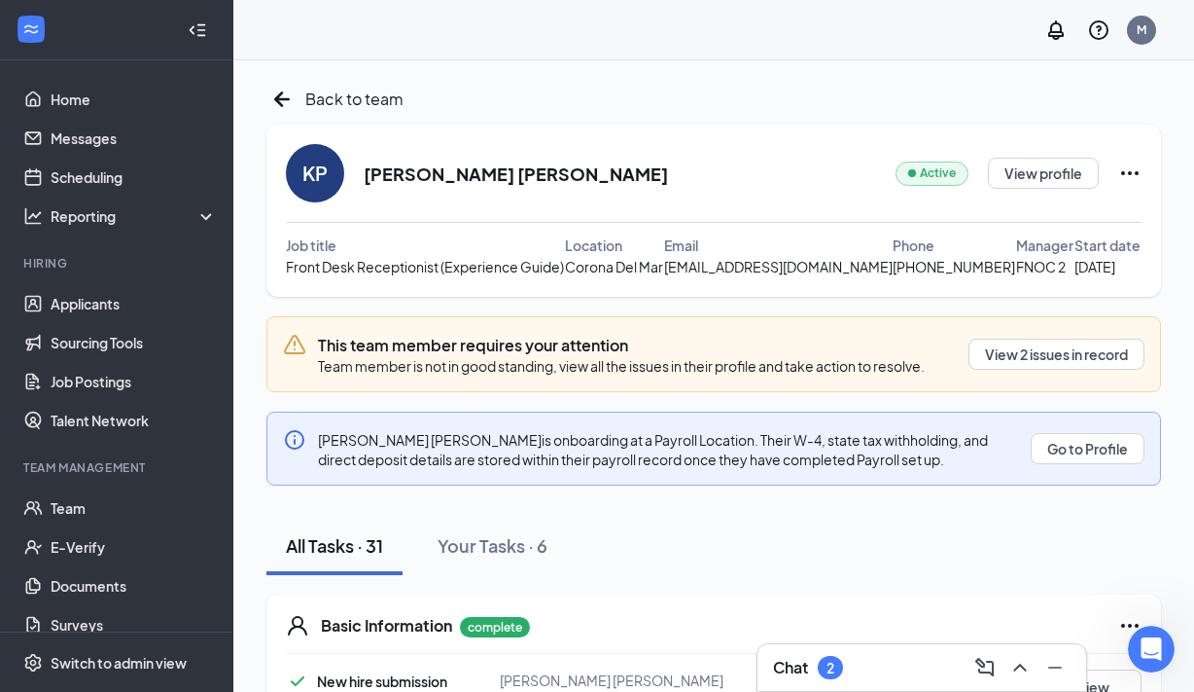
scroll to position [0, 0]
click at [390, 180] on h2 "Kady Phyllis Phyllis" at bounding box center [516, 173] width 304 height 24
click at [287, 89] on icon "ArrowLeftNew" at bounding box center [282, 99] width 31 height 31
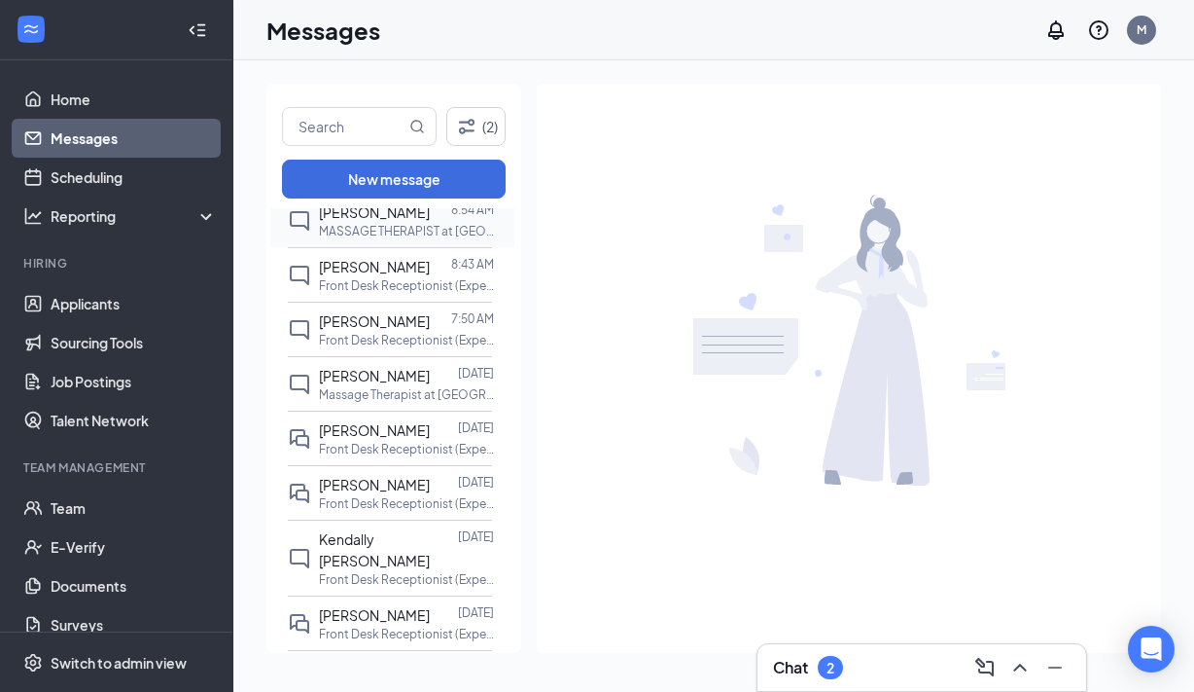
scroll to position [216, 0]
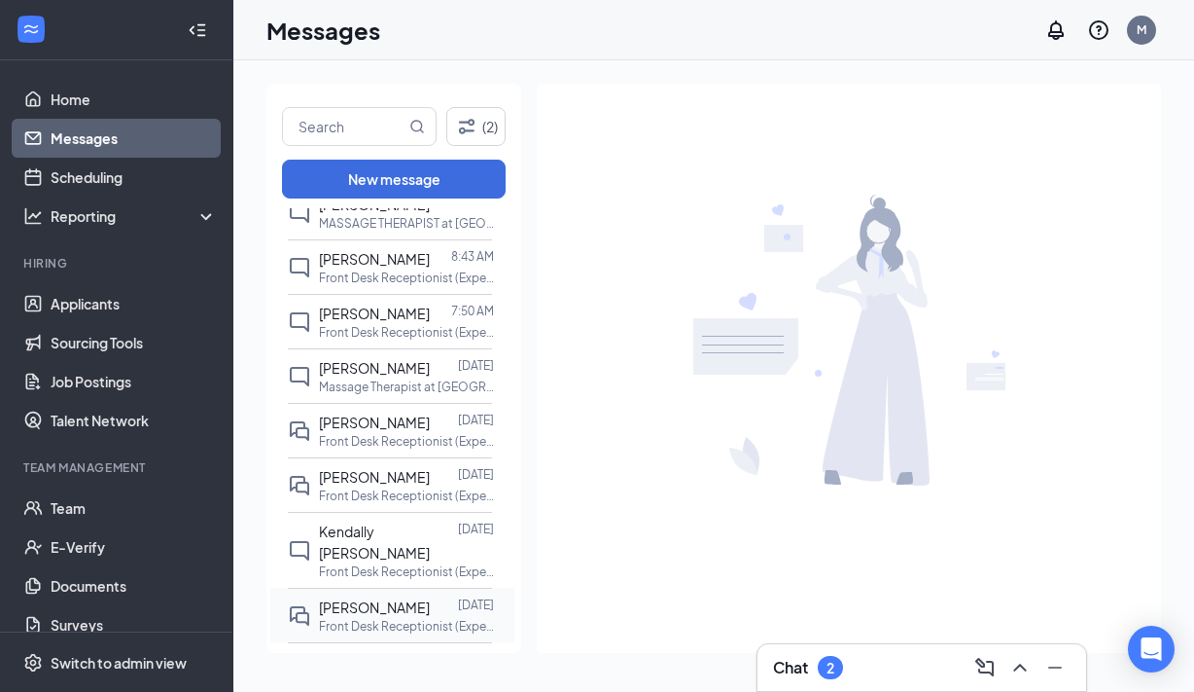
click at [353, 618] on p "Front Desk Receptionist (Experience Guide) at [GEOGRAPHIC_DATA]" at bounding box center [406, 626] width 175 height 17
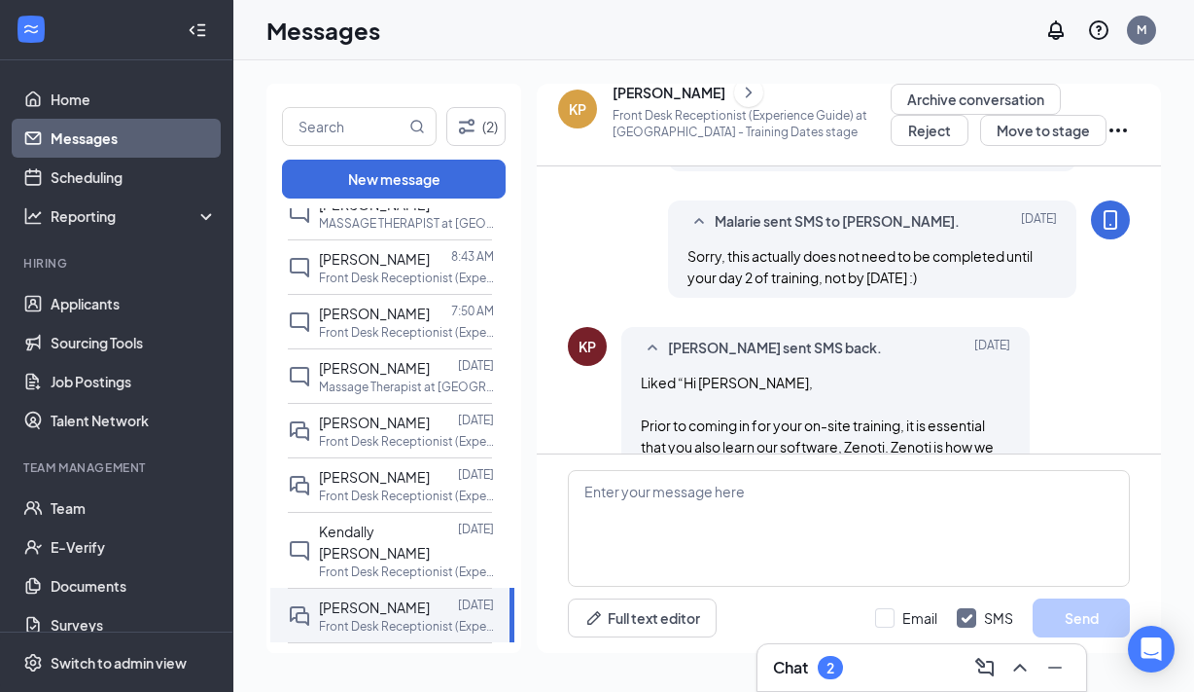
scroll to position [884, 0]
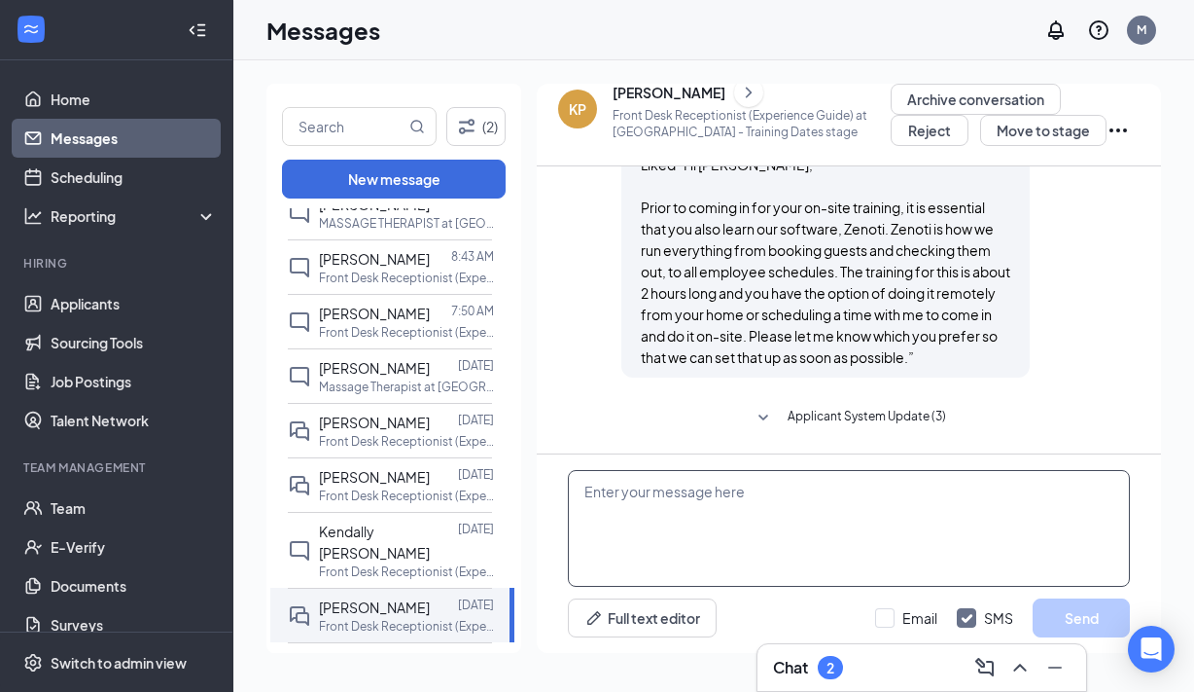
click at [729, 506] on textarea at bounding box center [849, 528] width 562 height 117
paste textarea "To log-in to Zenoti, visit: [DOMAIN_NAME] Account name: [DOMAIN_NAME] Username:…"
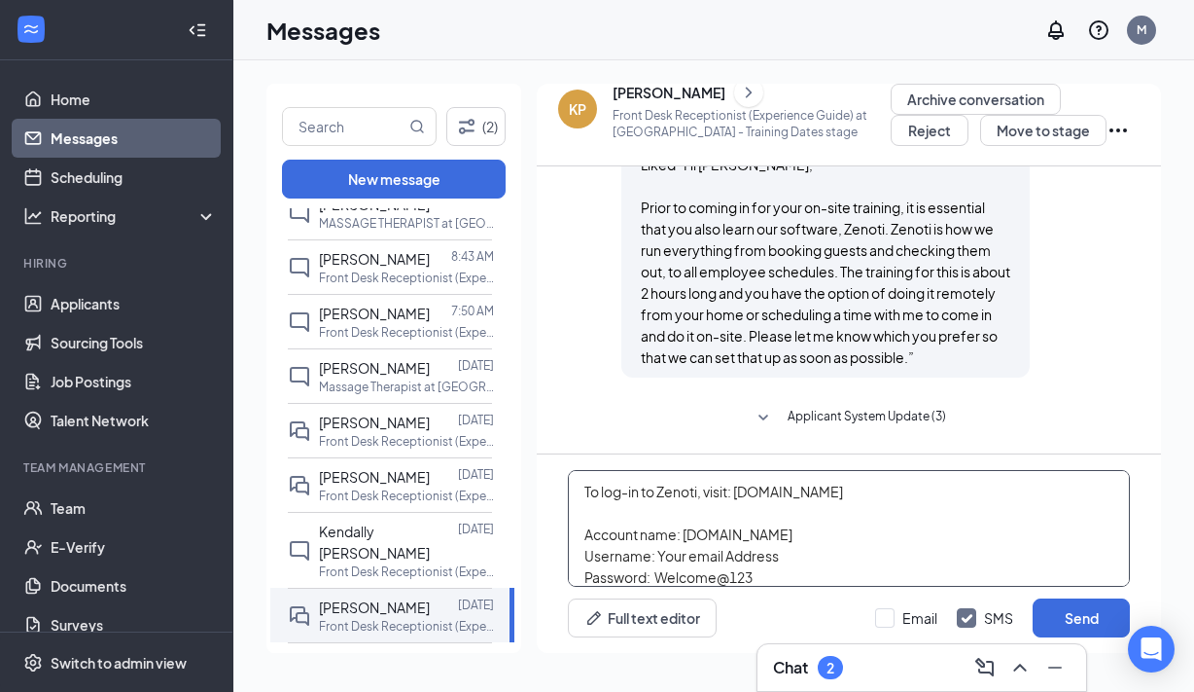
scroll to position [0, 0]
click at [577, 493] on textarea "To log-in to Zenoti, visit: [DOMAIN_NAME] Account name: [DOMAIN_NAME] Username:…" at bounding box center [849, 528] width 562 height 117
click at [617, 554] on textarea "Good morning, [DEMOGRAPHIC_DATA]! To log-in to [GEOGRAPHIC_DATA], visit: [DOMAI…" at bounding box center [849, 528] width 562 height 117
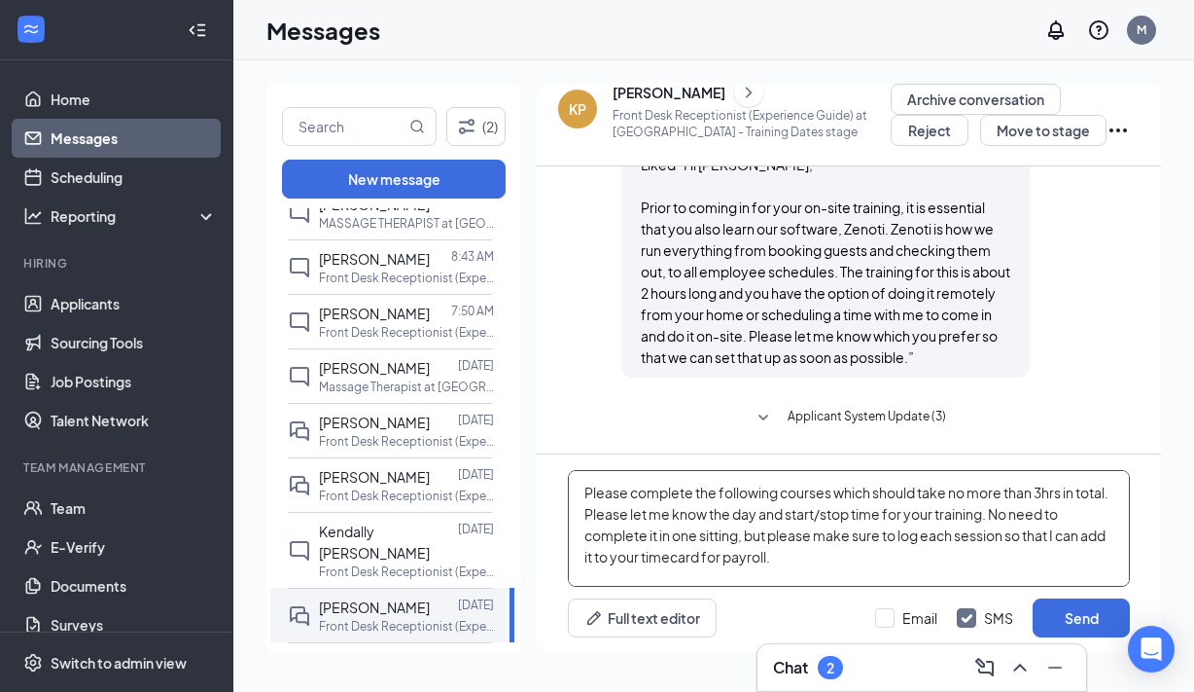
scroll to position [210, 0]
click at [1047, 495] on textarea "Good morning, [DEMOGRAPHIC_DATA]! To log-in to [GEOGRAPHIC_DATA], visit: [DOMAI…" at bounding box center [849, 528] width 562 height 117
drag, startPoint x: 803, startPoint y: 565, endPoint x: 663, endPoint y: 516, distance: 148.3
click at [663, 516] on textarea "Good morning, [DEMOGRAPHIC_DATA]! To log-in to [GEOGRAPHIC_DATA], visit: [DOMAI…" at bounding box center [849, 528] width 562 height 117
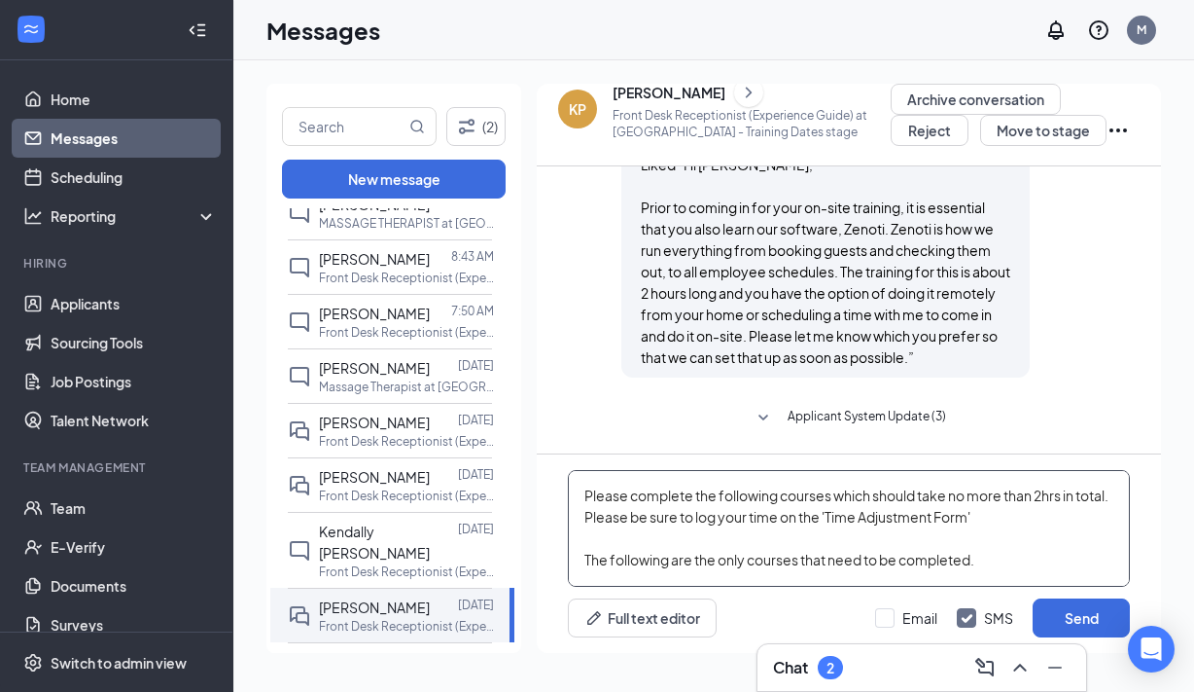
click at [896, 517] on textarea "Good morning, [DEMOGRAPHIC_DATA]! To log-in to [GEOGRAPHIC_DATA], visit: [DOMAI…" at bounding box center [849, 528] width 562 height 117
click at [1082, 519] on textarea "Good morning, [DEMOGRAPHIC_DATA]! To log-in to [GEOGRAPHIC_DATA], visit: [DOMAI…" at bounding box center [849, 528] width 562 height 117
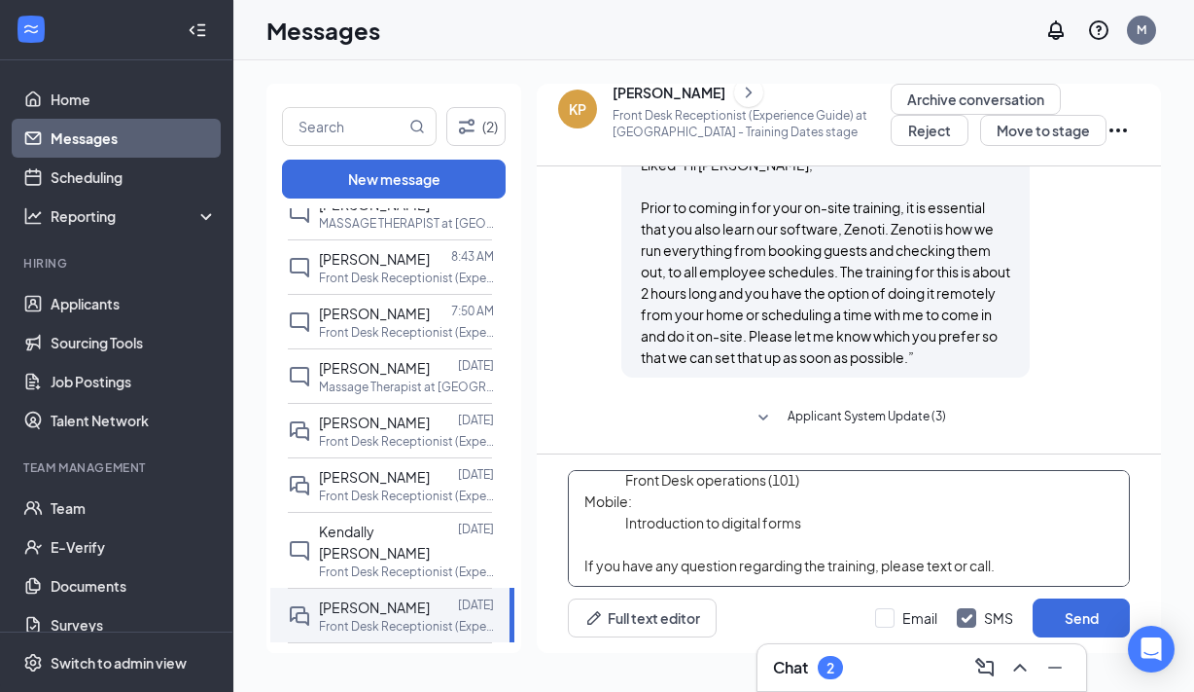
scroll to position [397, 0]
click at [1020, 564] on textarea "Good morning, [DEMOGRAPHIC_DATA]! To log-in to [GEOGRAPHIC_DATA], visit: [DOMAI…" at bounding box center [849, 528] width 562 height 117
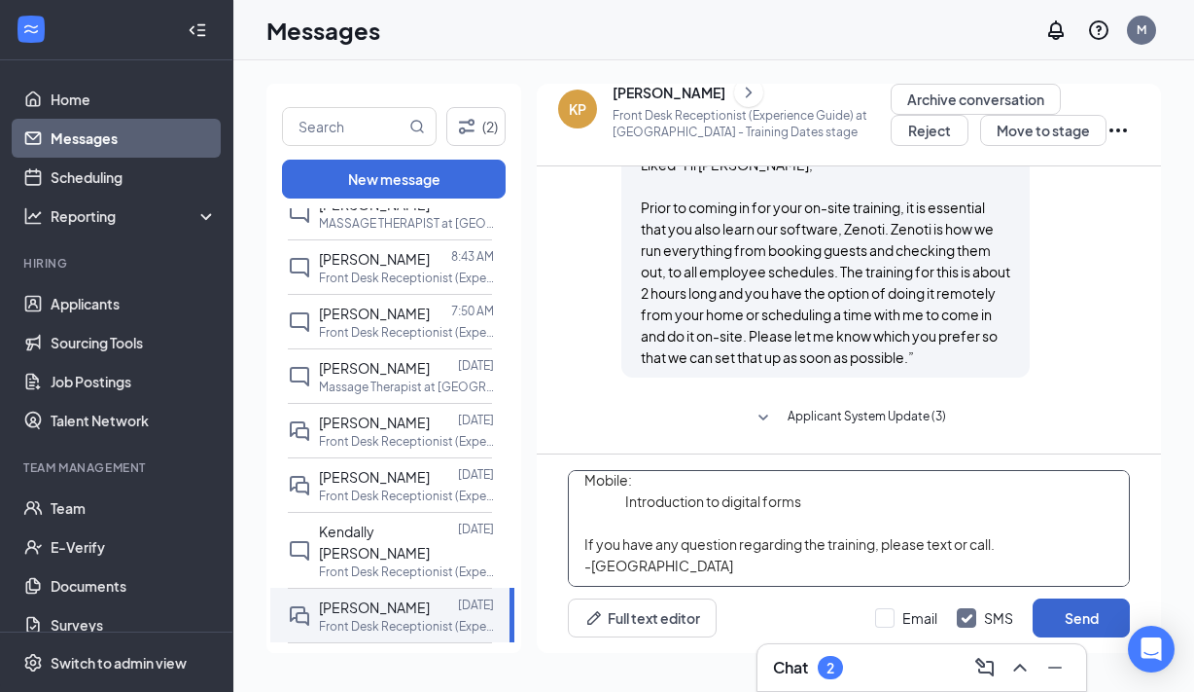
type textarea "Good morning, [DEMOGRAPHIC_DATA]! To log-in to [GEOGRAPHIC_DATA], visit: [DOMAI…"
click at [1078, 615] on button "Send" at bounding box center [1081, 617] width 97 height 39
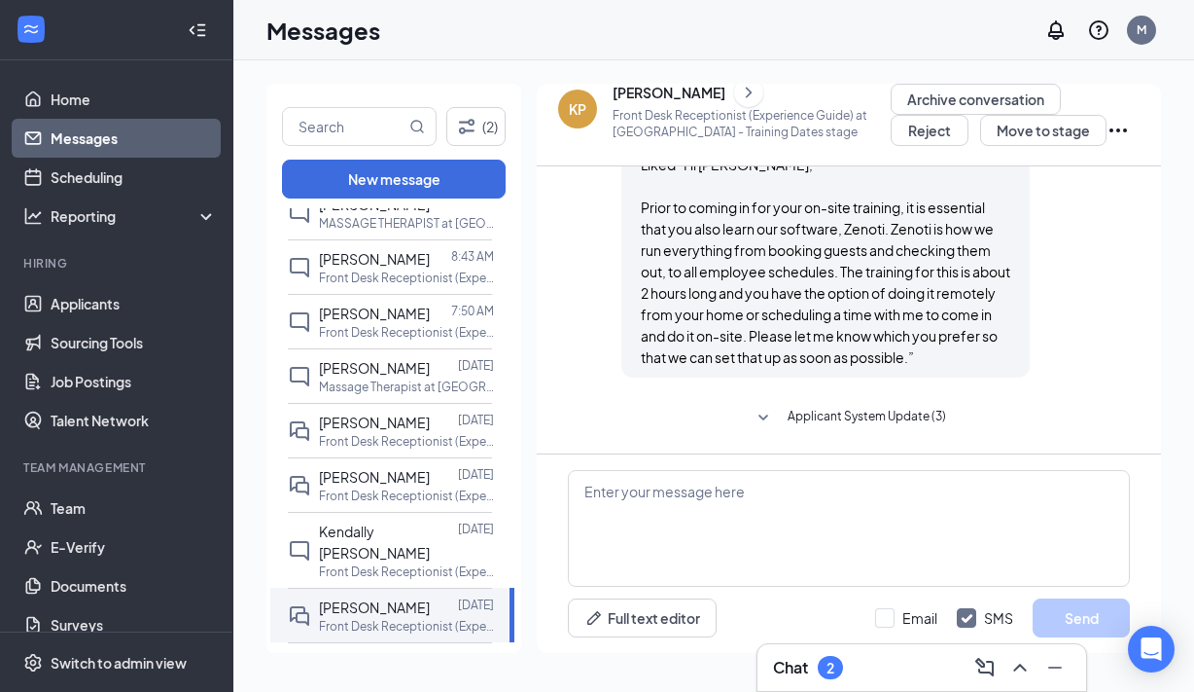
scroll to position [1546, 0]
